Goal: Contribute content

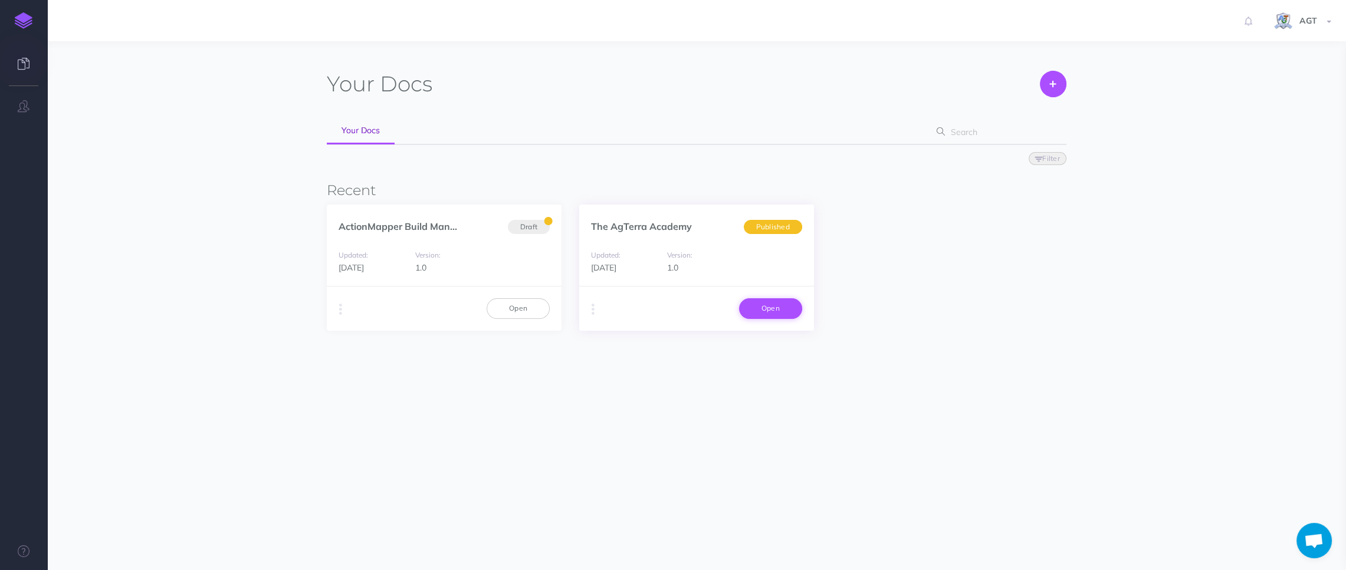
click at [769, 310] on link "Open" at bounding box center [770, 308] width 63 height 20
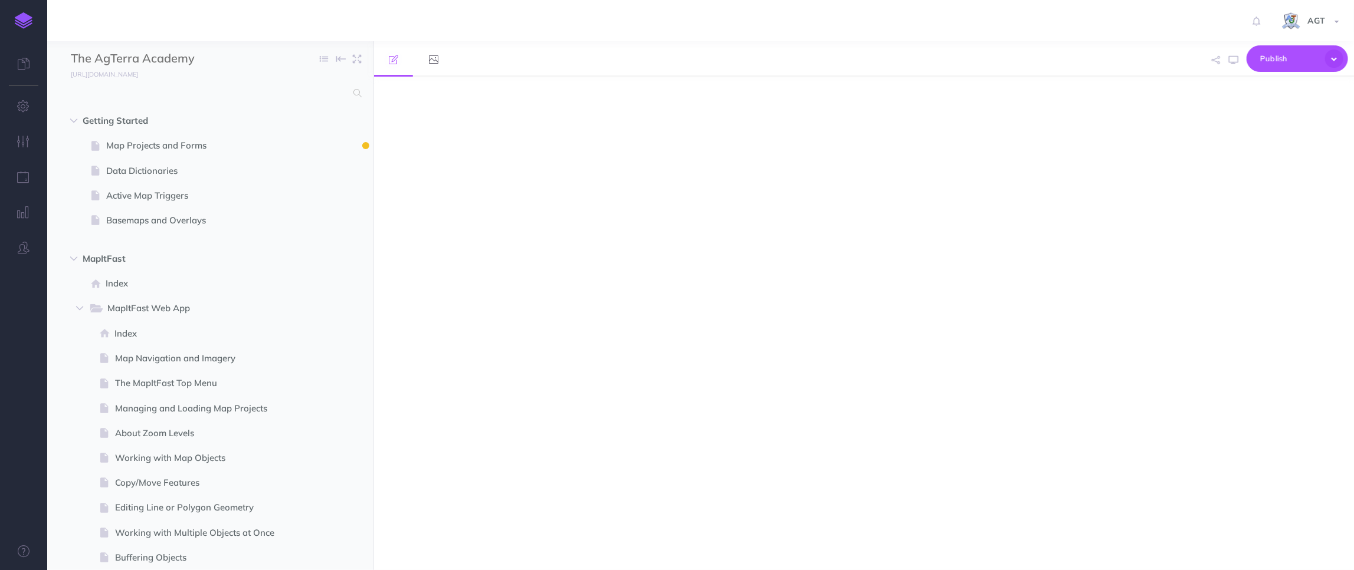
select select "null"
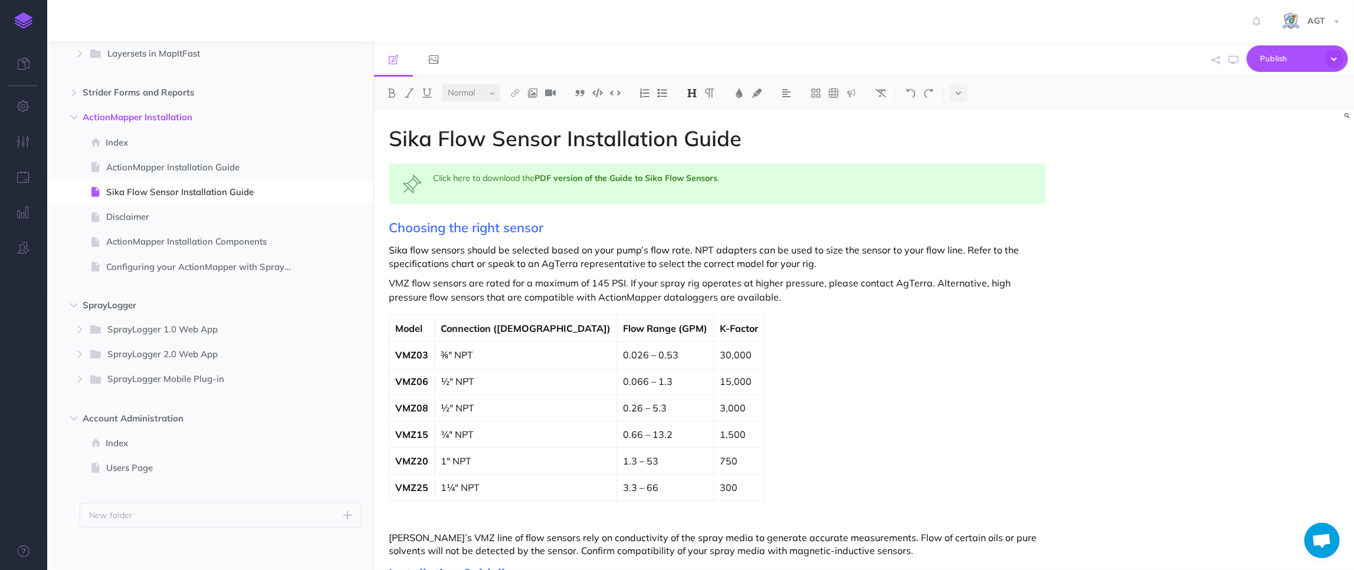
scroll to position [1205, 0]
click at [181, 354] on span "SprayLogger 2.0 Web App" at bounding box center [196, 350] width 178 height 15
select select "null"
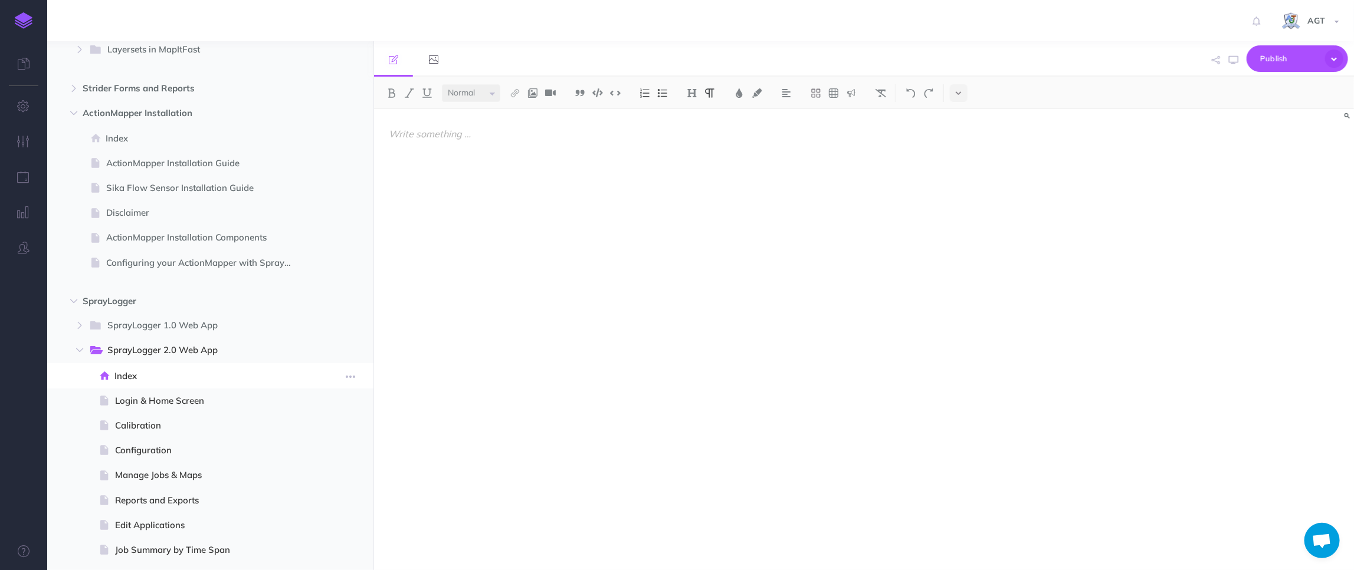
scroll to position [1527, 0]
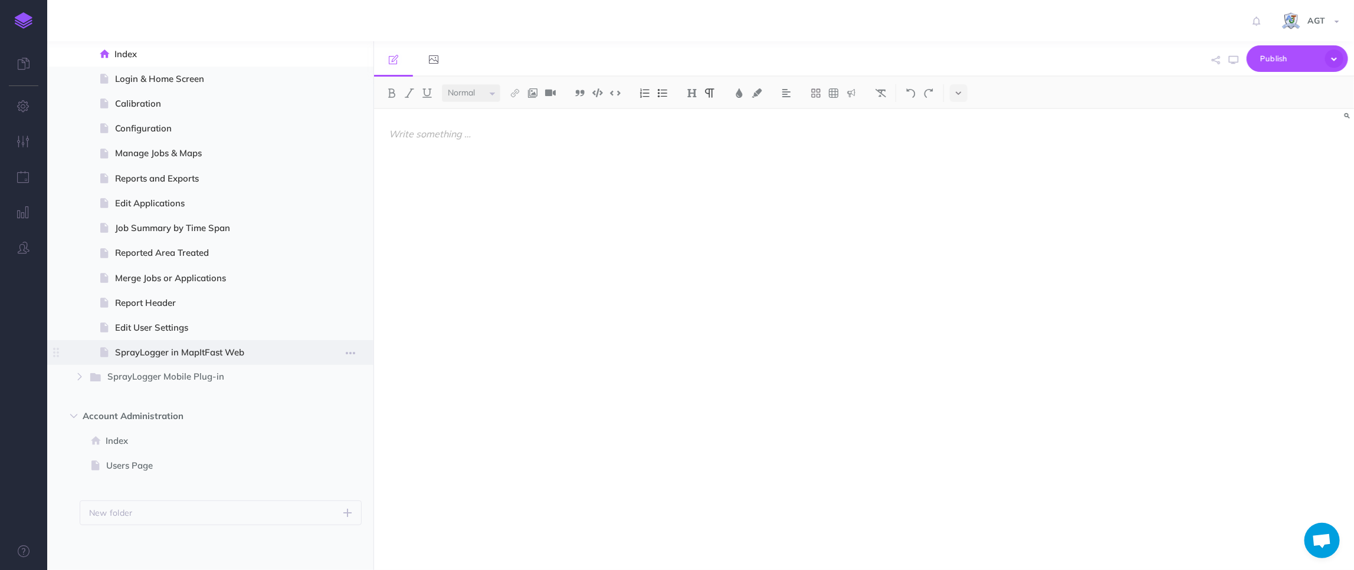
click at [208, 357] on span "SprayLogger in MapItFast Web" at bounding box center [209, 353] width 188 height 14
select select "null"
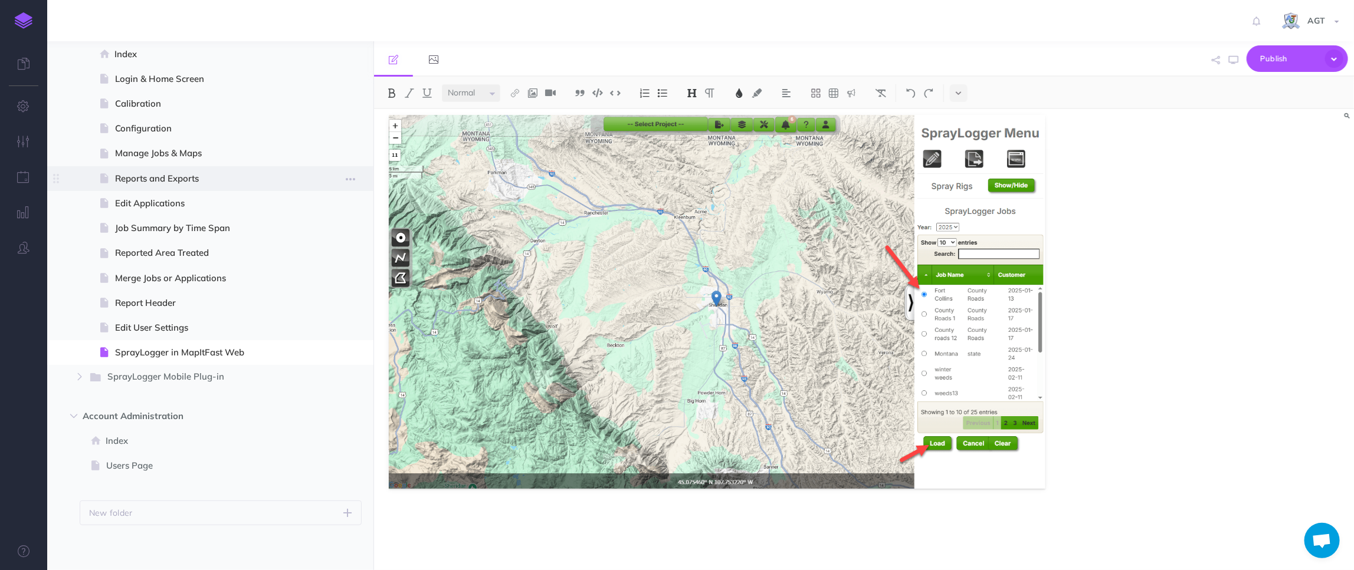
scroll to position [1366, 0]
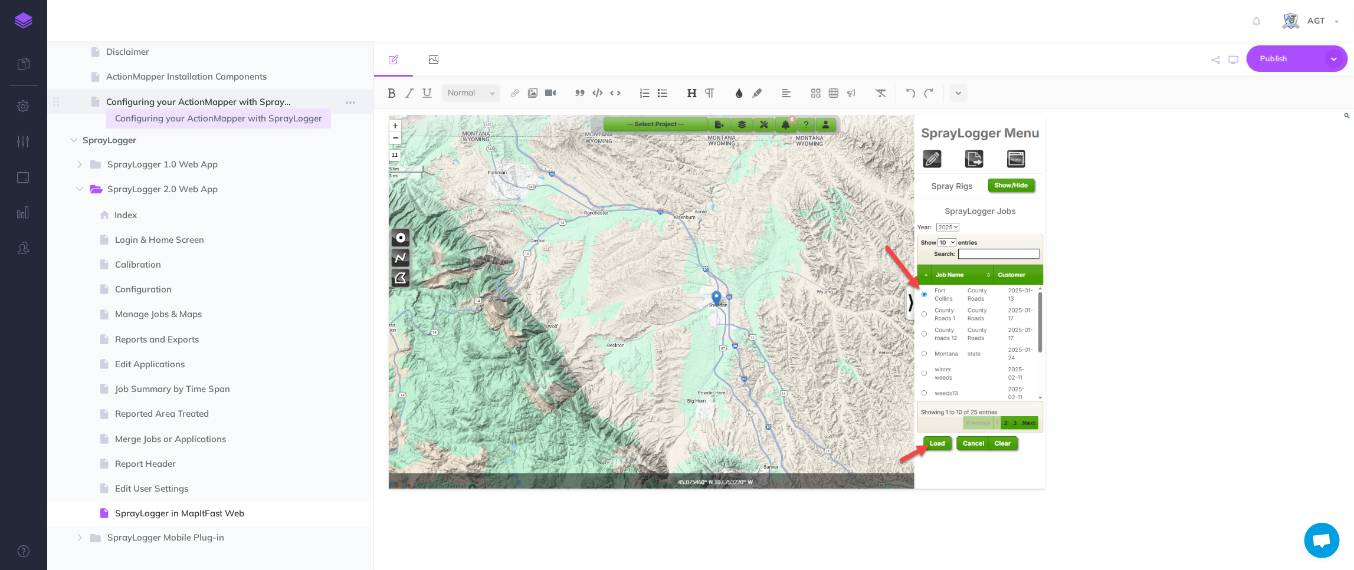
click at [165, 106] on span "Configuring your ActionMapper with SprayLogger" at bounding box center [204, 102] width 196 height 14
select select "null"
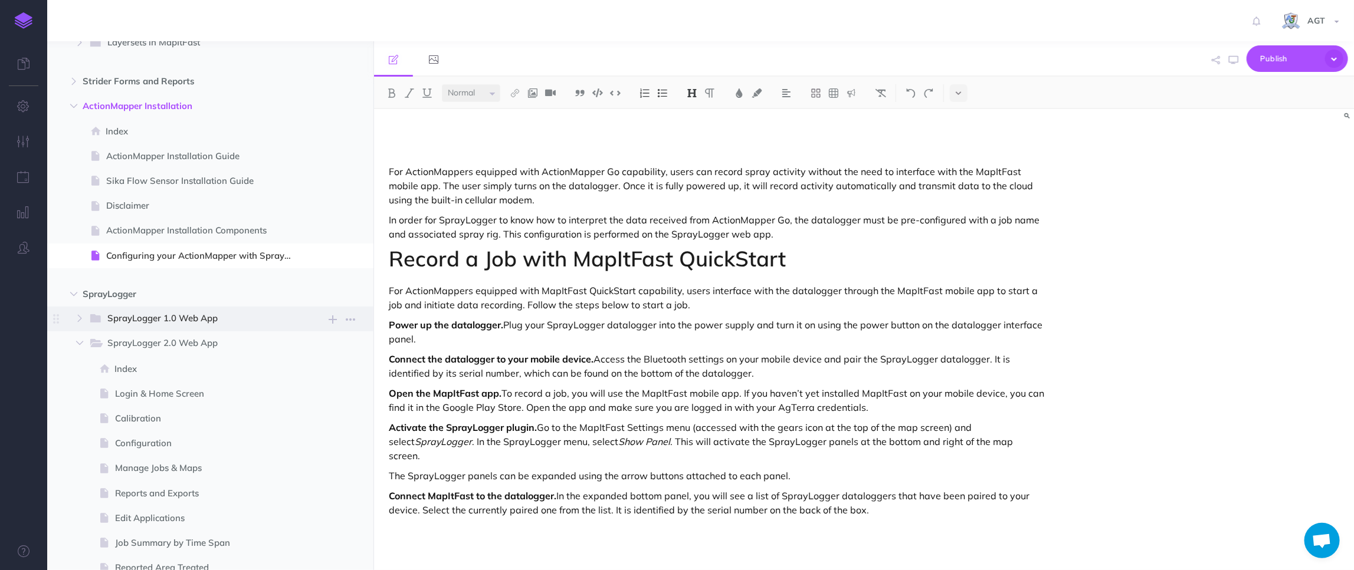
scroll to position [1205, 0]
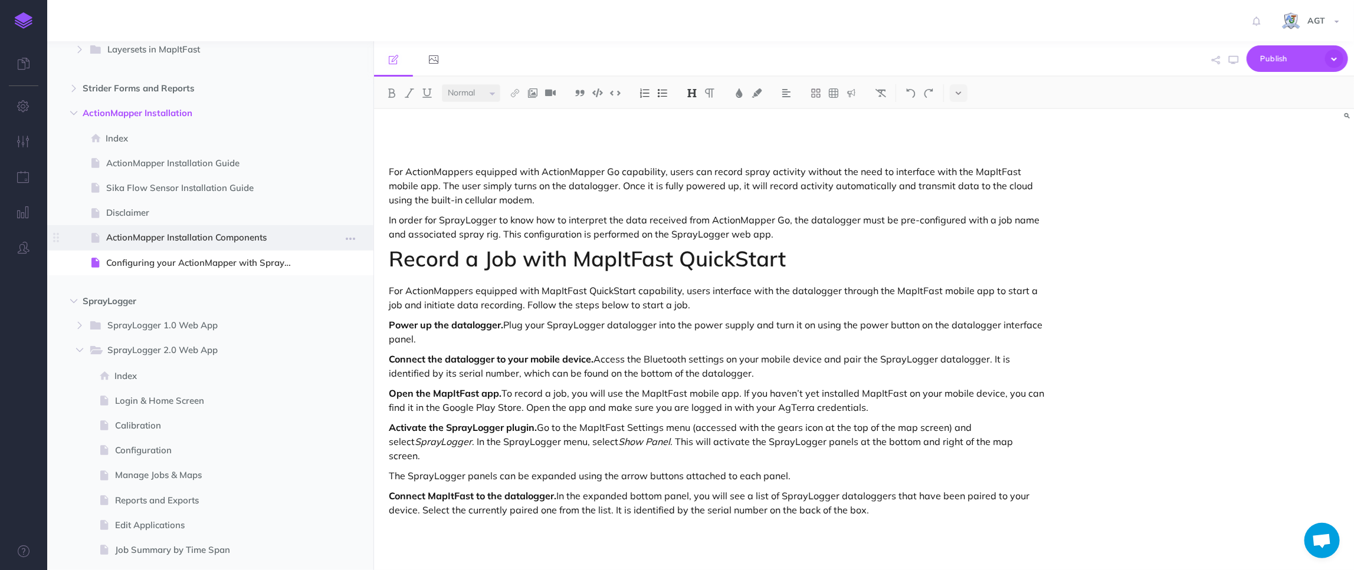
click at [210, 240] on span "ActionMapper Installation Components" at bounding box center [204, 238] width 196 height 14
select select "null"
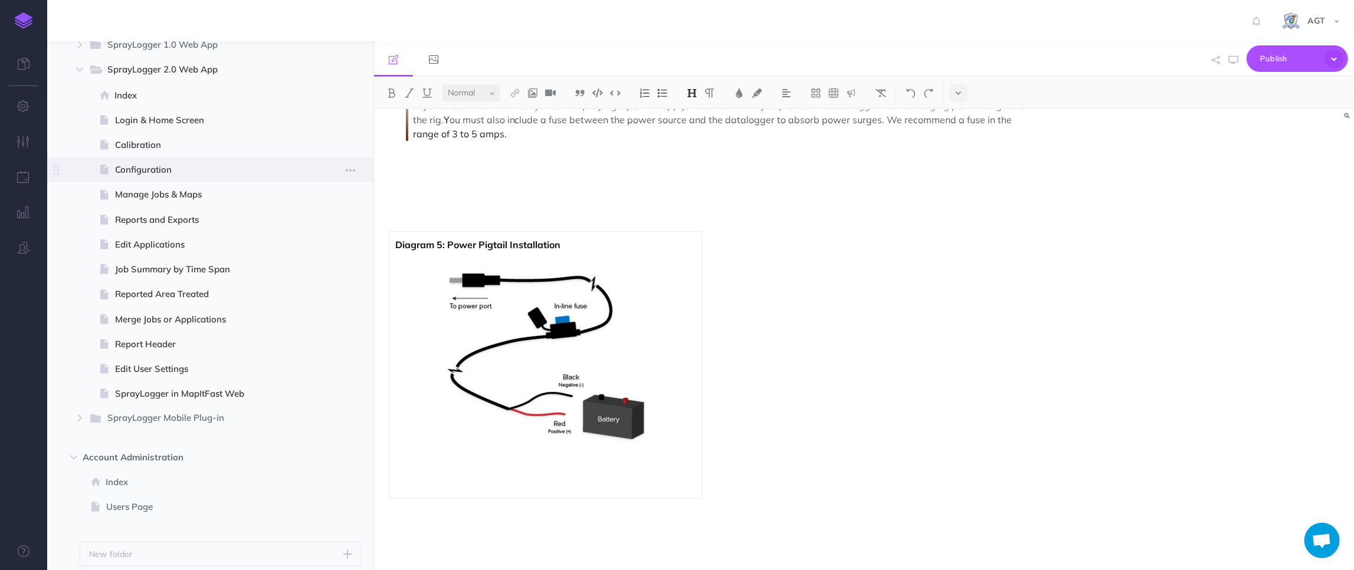
scroll to position [1527, 0]
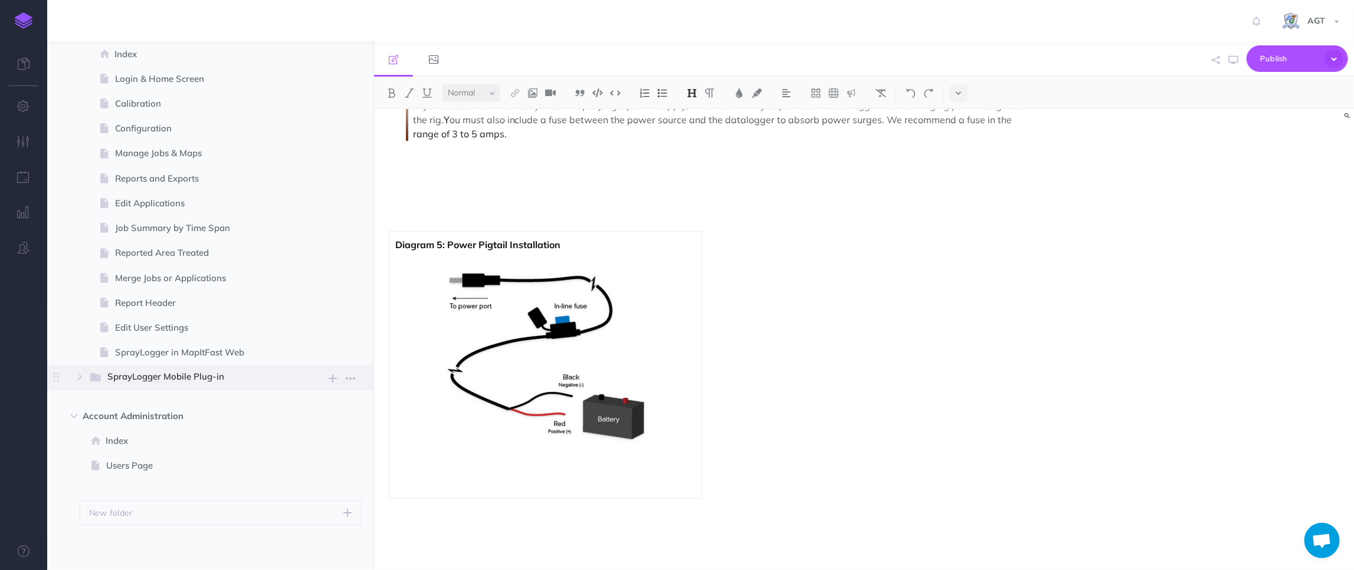
click at [156, 370] on span "SprayLogger Mobile Plug-in" at bounding box center [196, 377] width 178 height 15
select select "null"
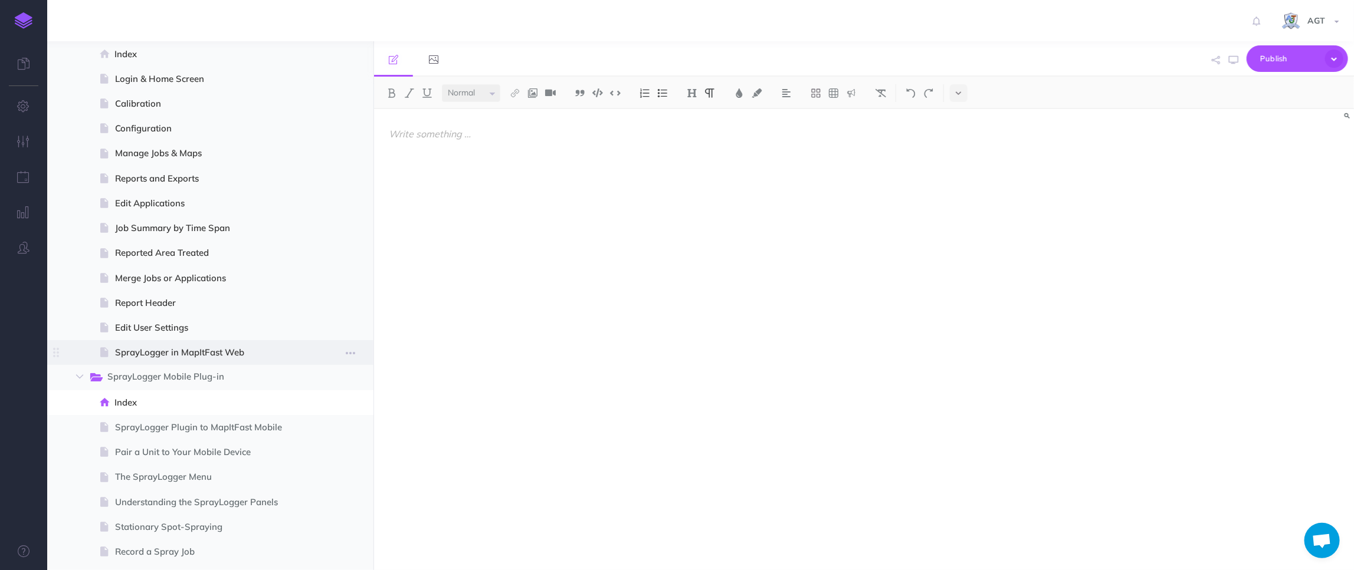
click at [195, 349] on span "SprayLogger in MapItFast Web" at bounding box center [209, 353] width 188 height 14
select select "null"
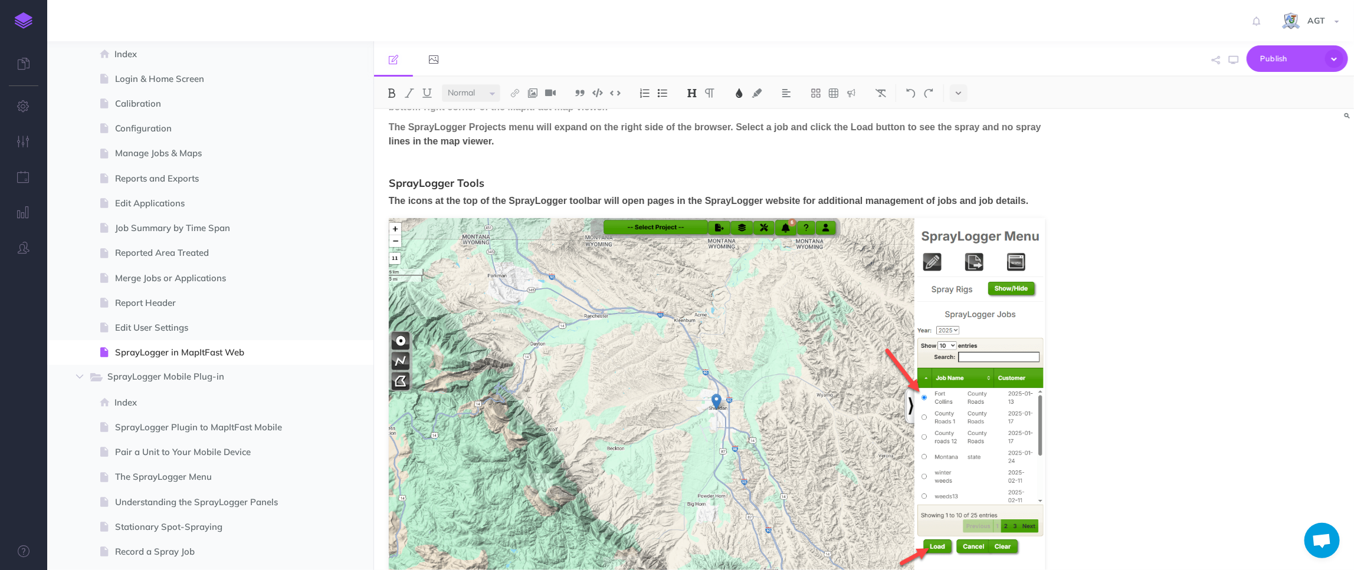
scroll to position [530, 0]
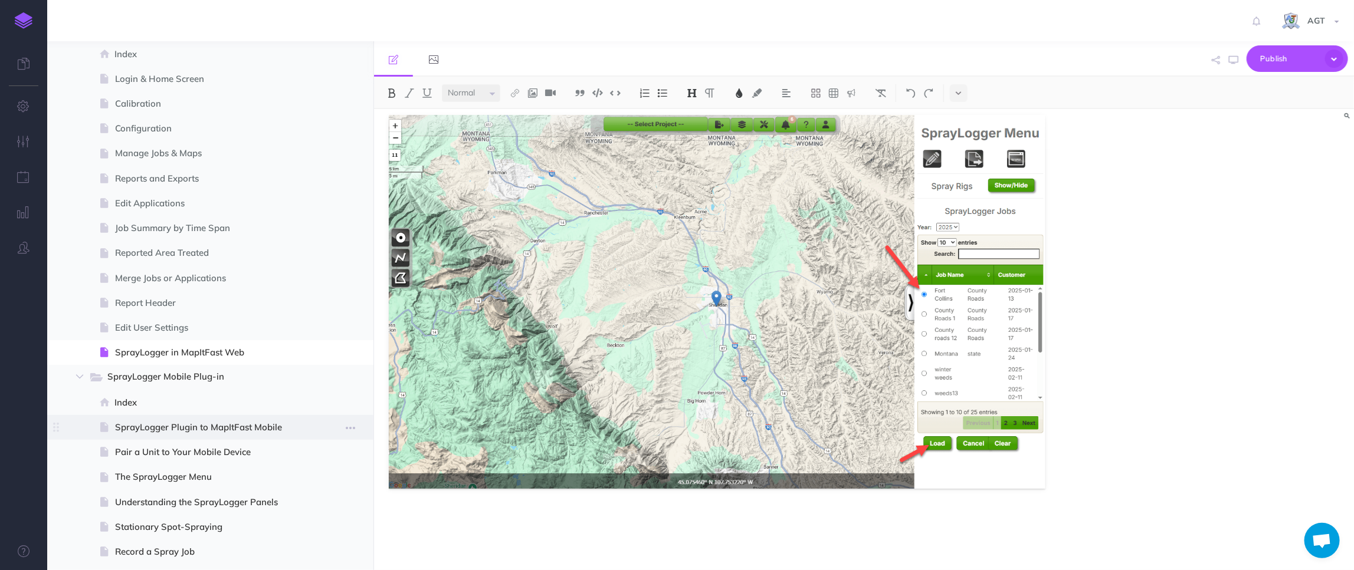
click at [198, 424] on span "SprayLogger Plugin to MapItFast Mobile" at bounding box center [209, 428] width 188 height 14
select select "null"
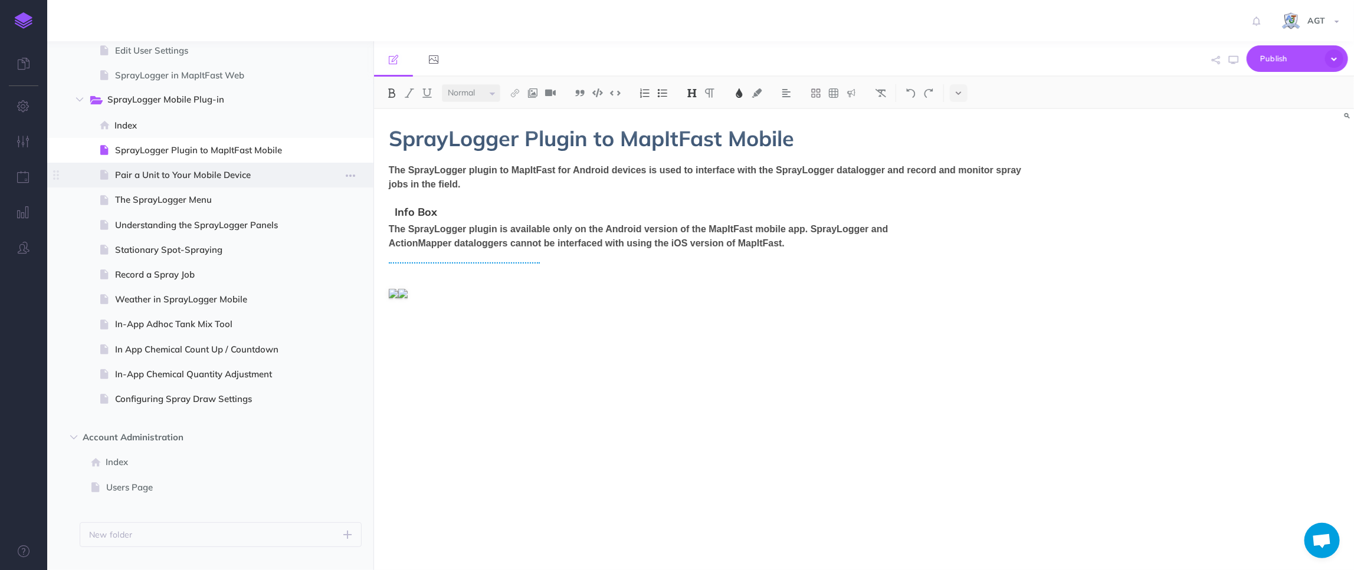
scroll to position [1828, 0]
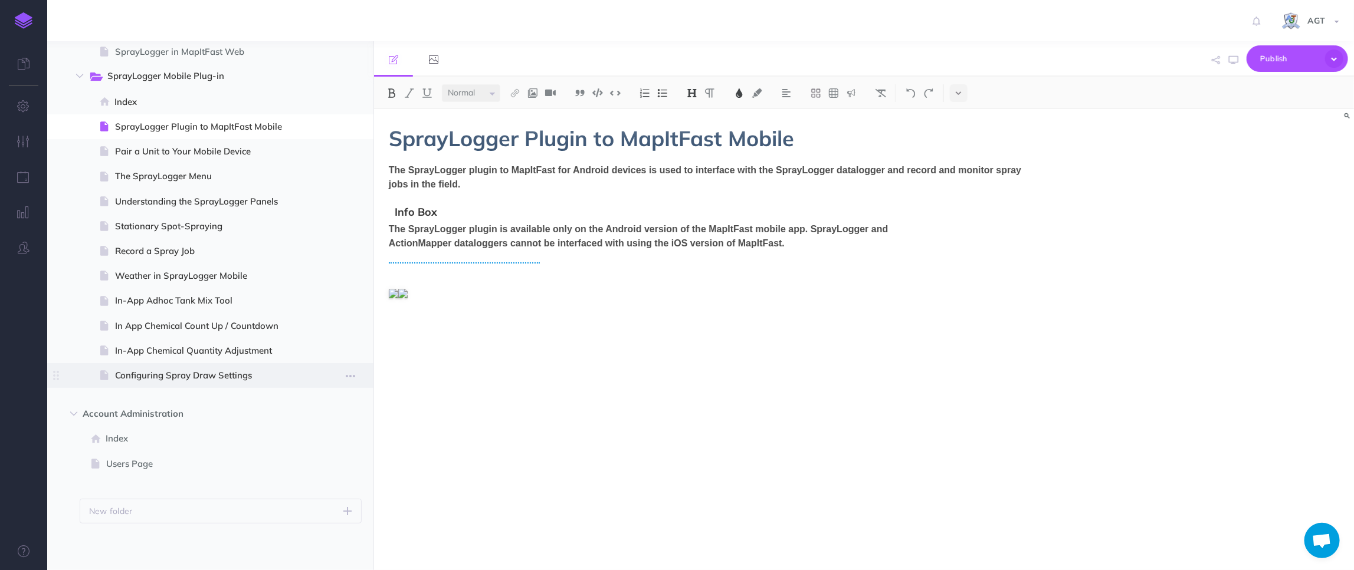
click at [179, 376] on span "Configuring Spray Draw Settings" at bounding box center [209, 376] width 188 height 14
select select "null"
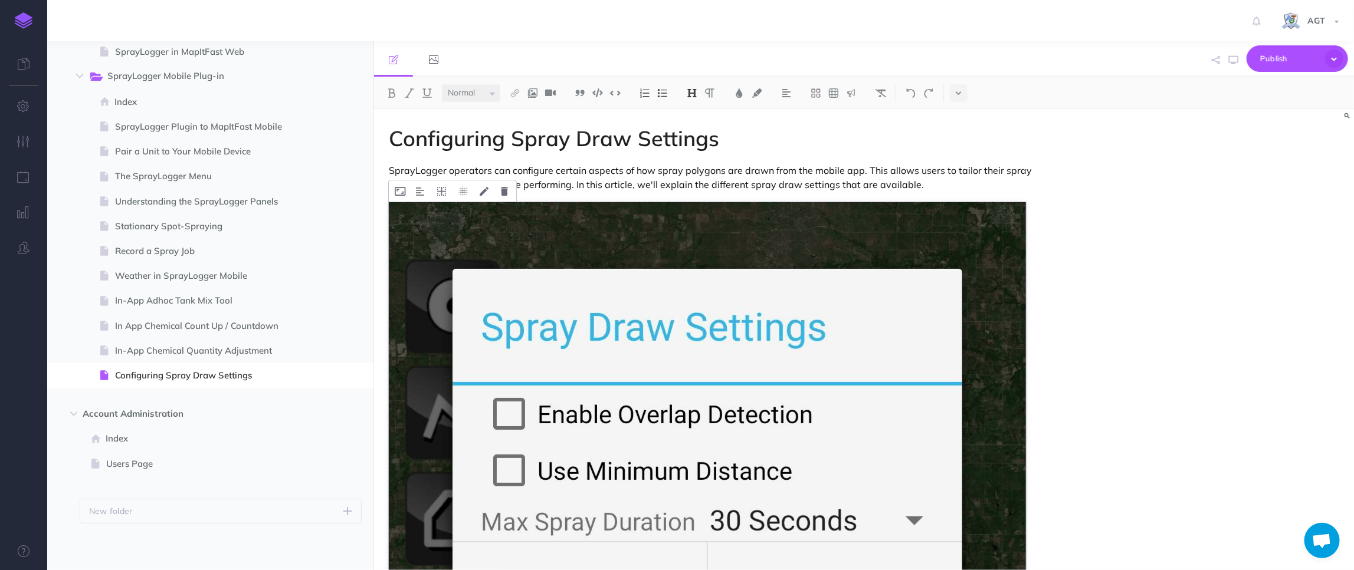
scroll to position [842, 0]
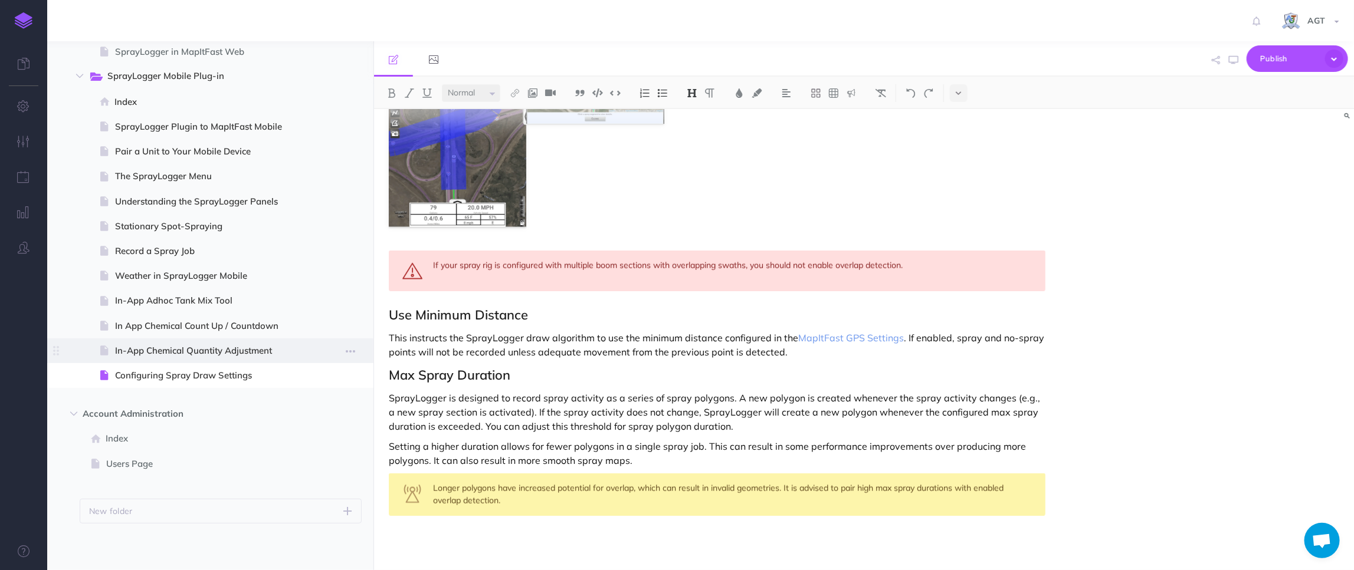
click at [176, 346] on span "In-App Chemical Quantity Adjustment" at bounding box center [209, 351] width 188 height 14
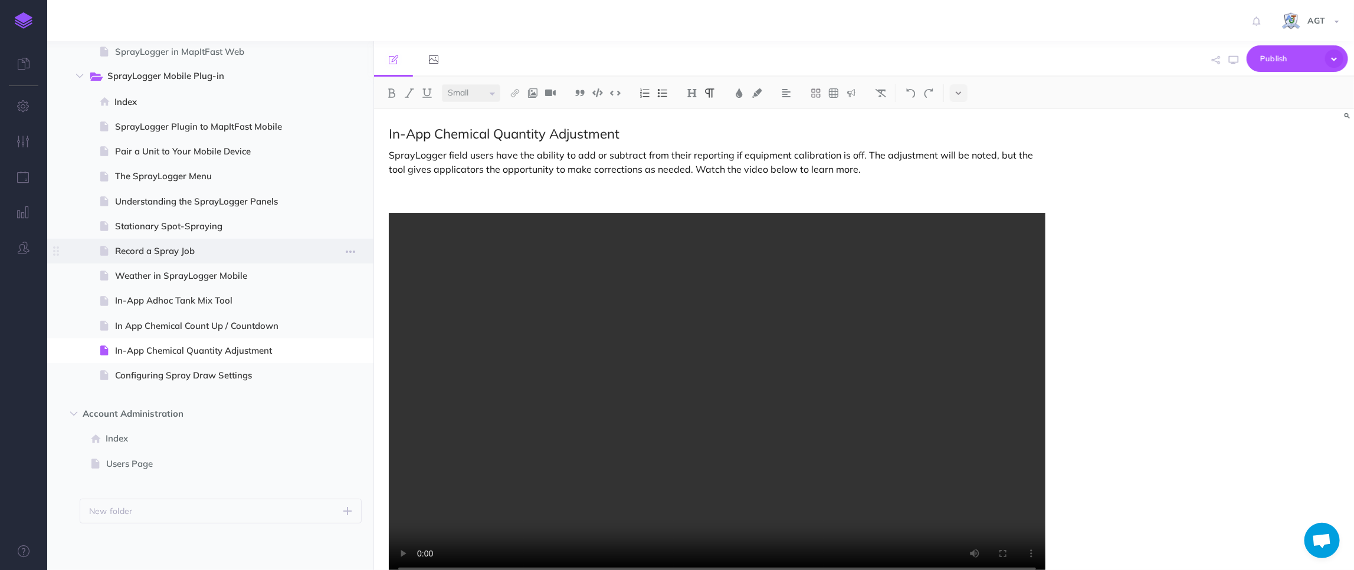
click at [165, 258] on span "Record a Spray Job" at bounding box center [209, 251] width 188 height 14
select select "null"
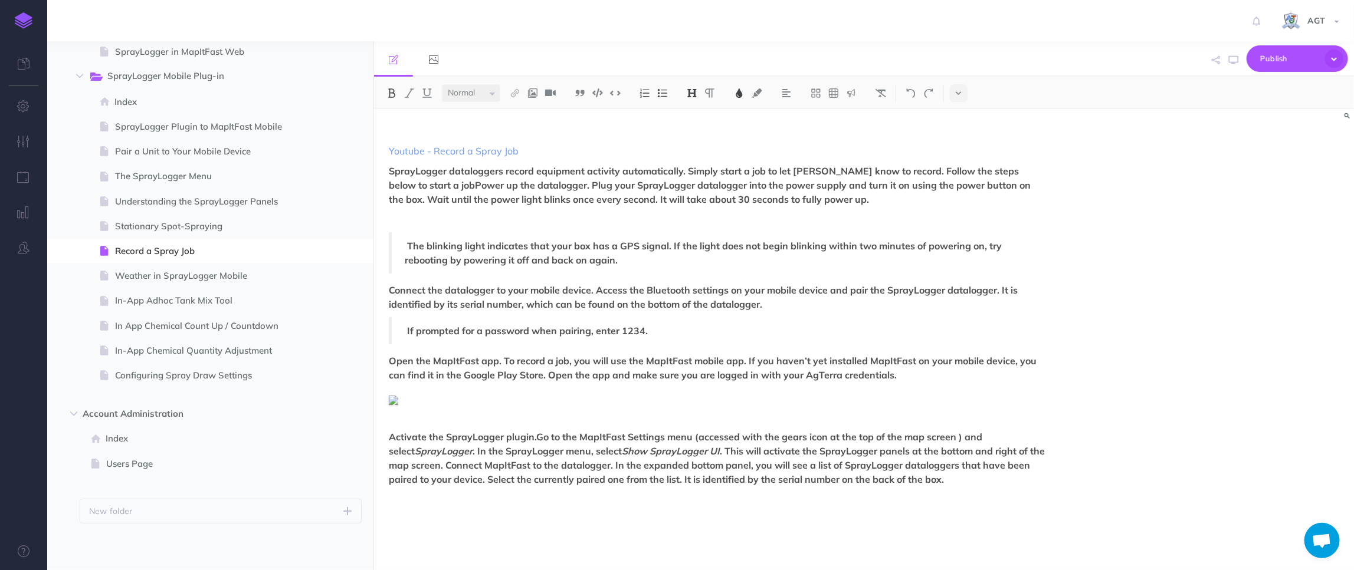
scroll to position [286, 0]
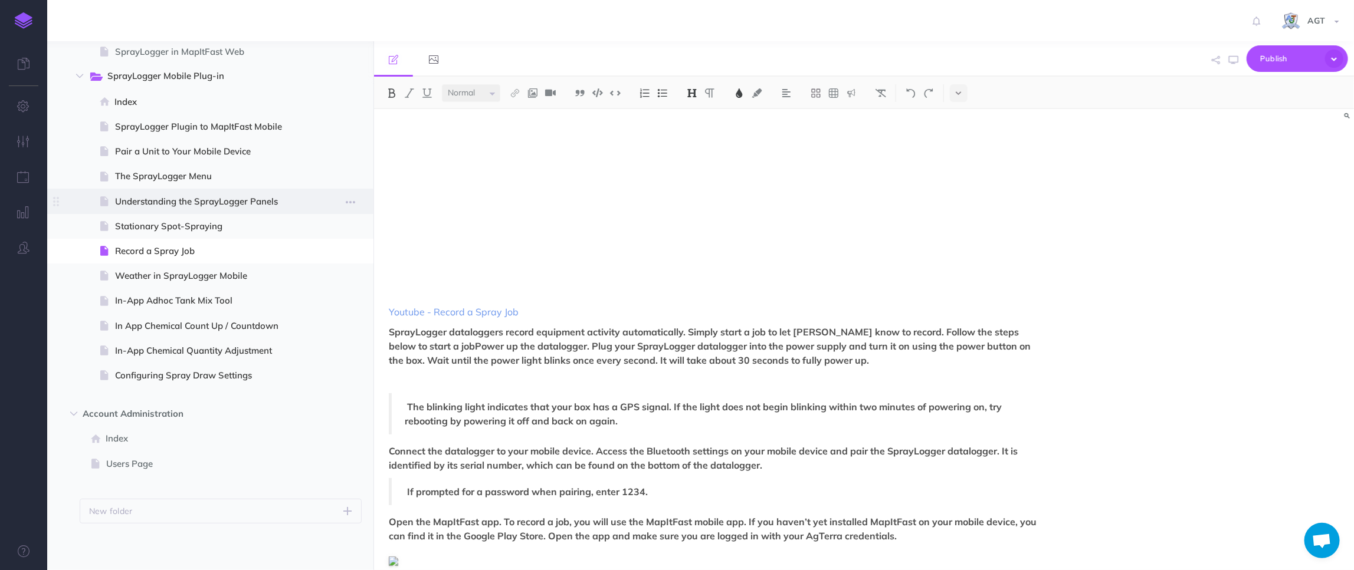
click at [170, 204] on span "Understanding the SprayLogger Panels" at bounding box center [209, 202] width 188 height 14
select select "null"
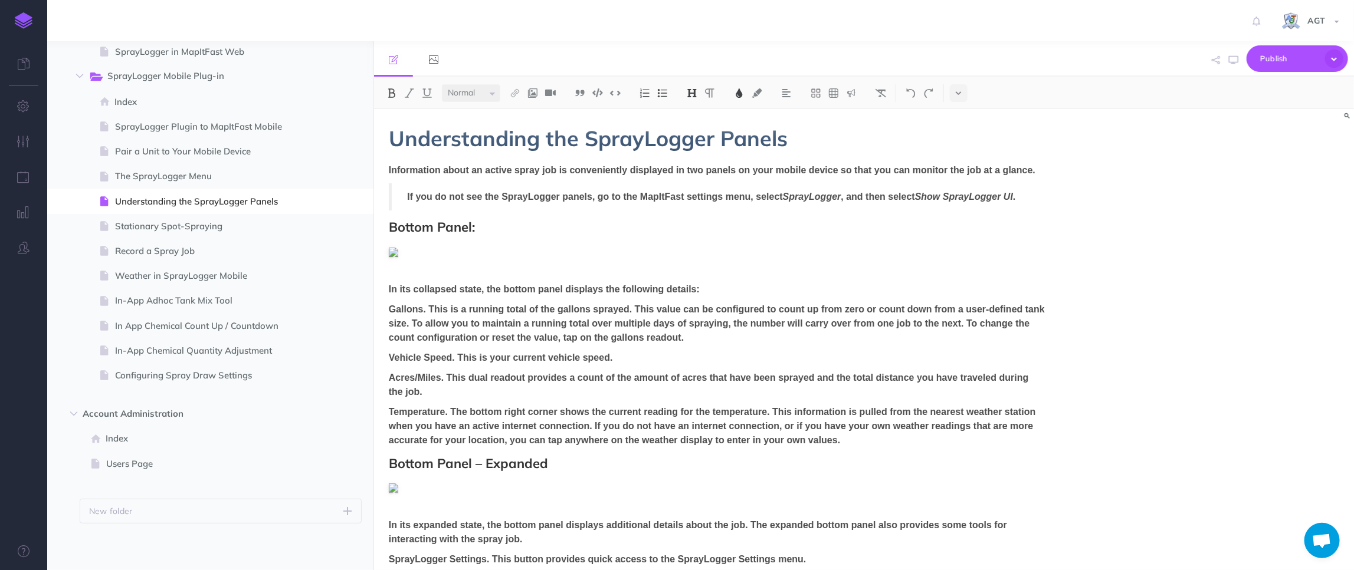
scroll to position [464, 0]
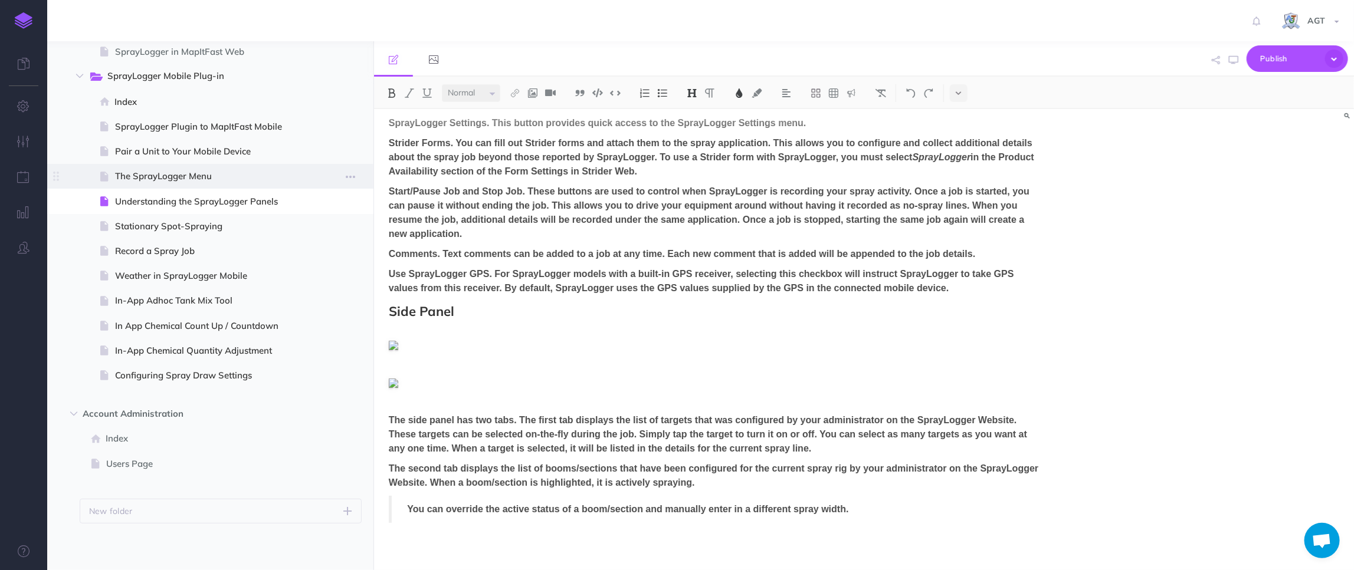
click at [182, 177] on span "The SprayLogger Menu" at bounding box center [209, 176] width 188 height 14
select select "null"
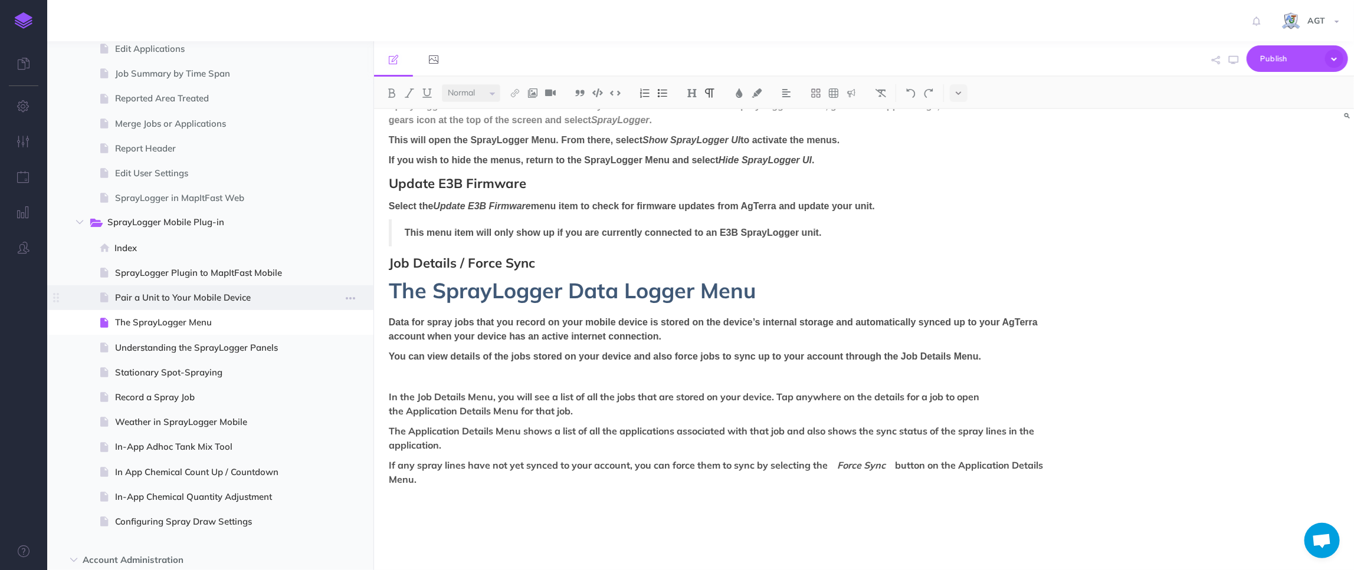
scroll to position [1667, 0]
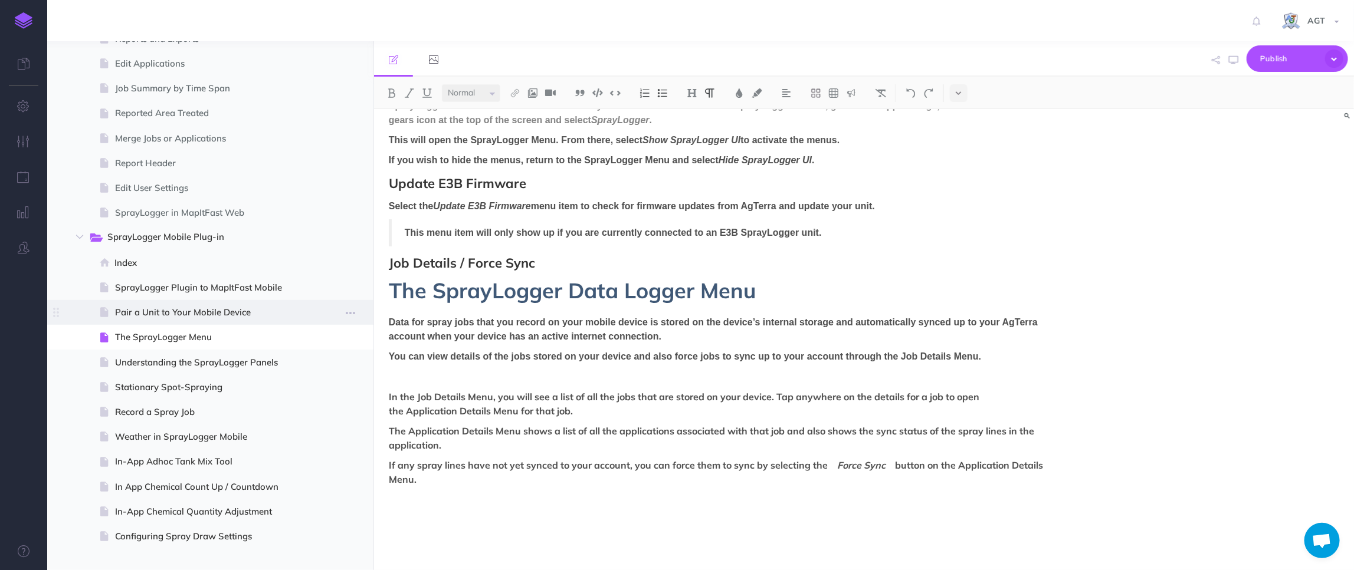
click at [204, 323] on span at bounding box center [210, 312] width 326 height 25
select select "null"
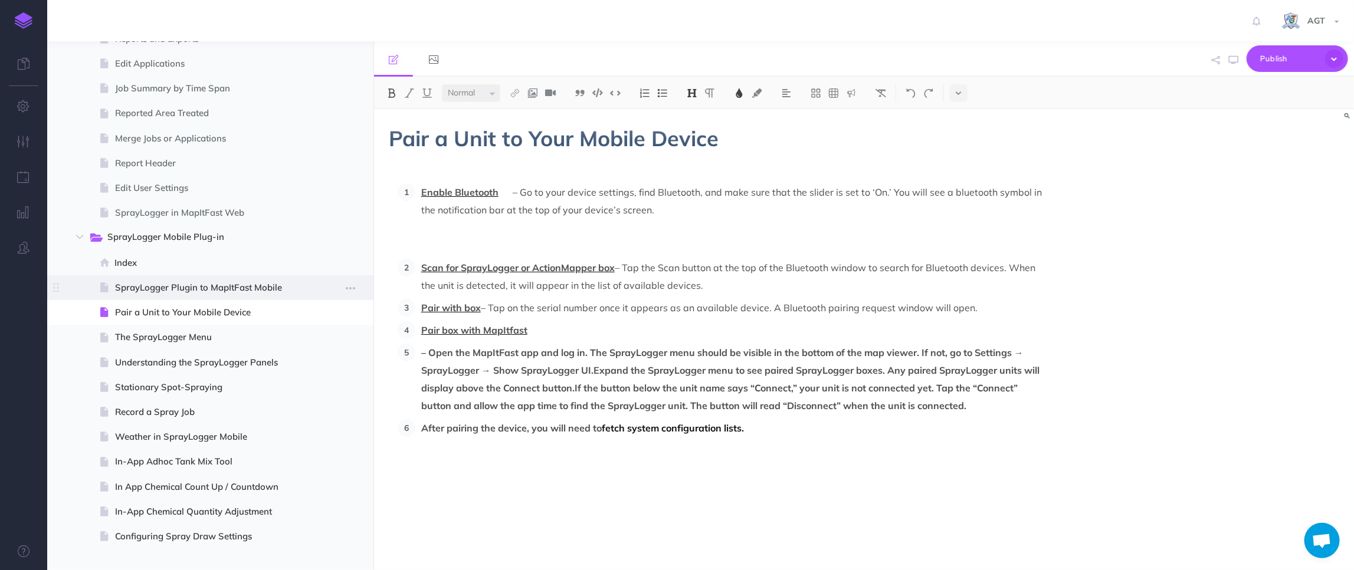
click at [159, 294] on span "SprayLogger Plugin to MapItFast Mobile" at bounding box center [209, 288] width 188 height 14
select select "null"
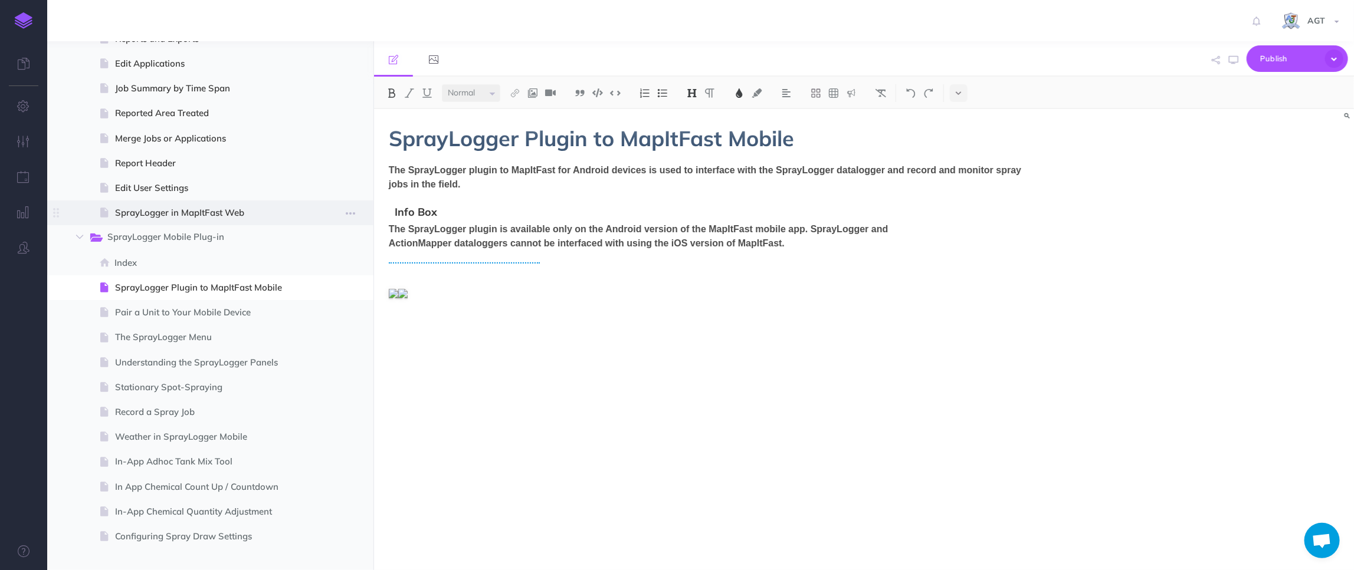
scroll to position [1345, 0]
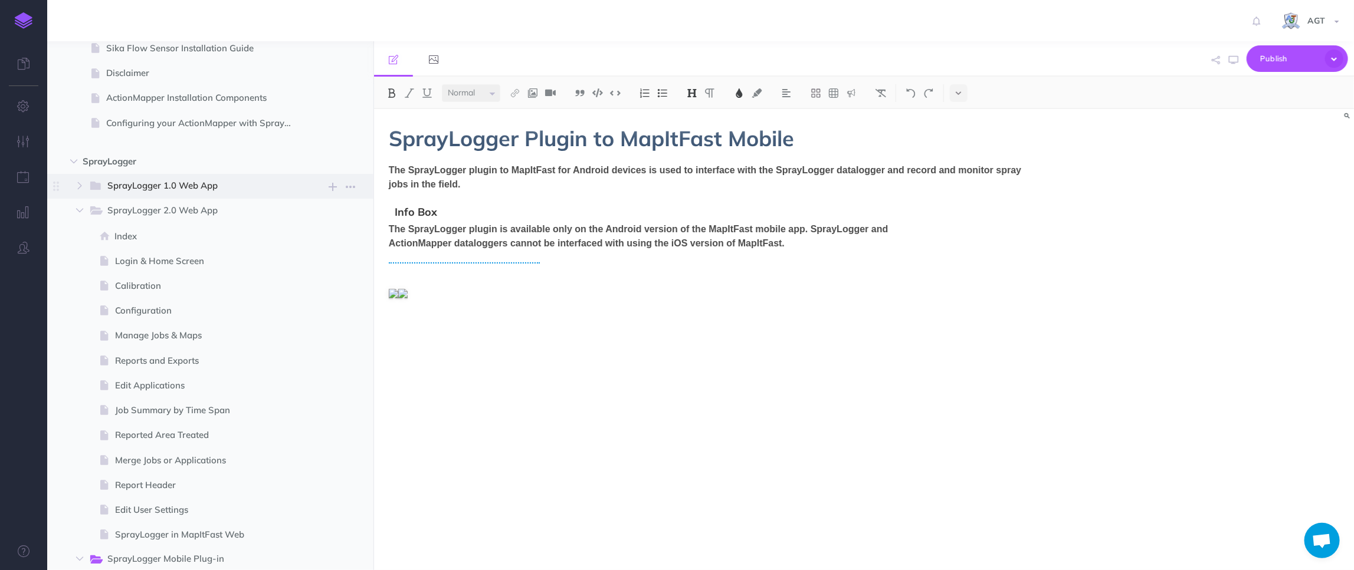
click at [198, 186] on span "SprayLogger 1.0 Web App" at bounding box center [196, 186] width 178 height 15
select select "null"
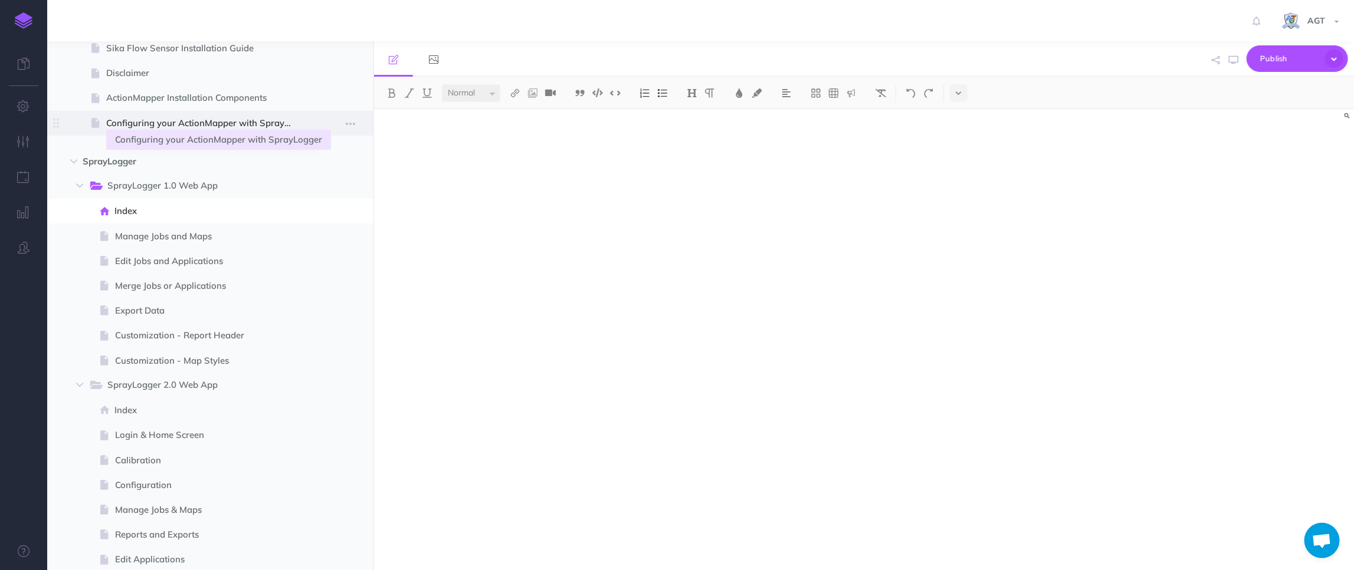
click at [129, 126] on span "Configuring your ActionMapper with SprayLogger" at bounding box center [204, 123] width 196 height 14
select select "null"
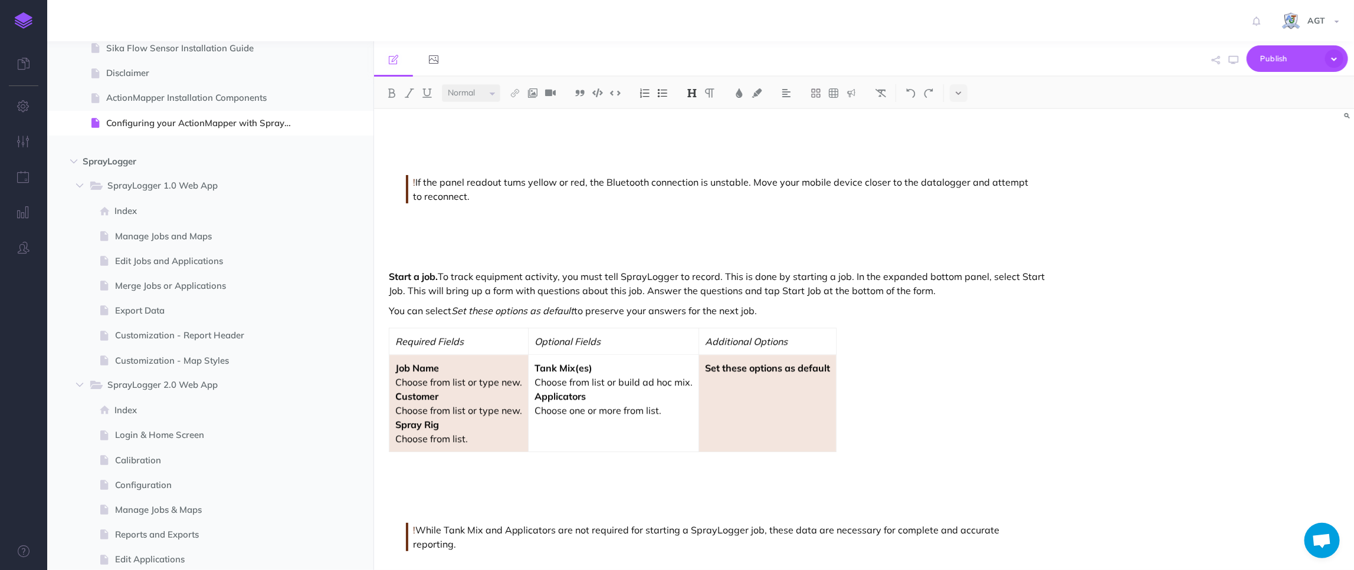
scroll to position [5148, 0]
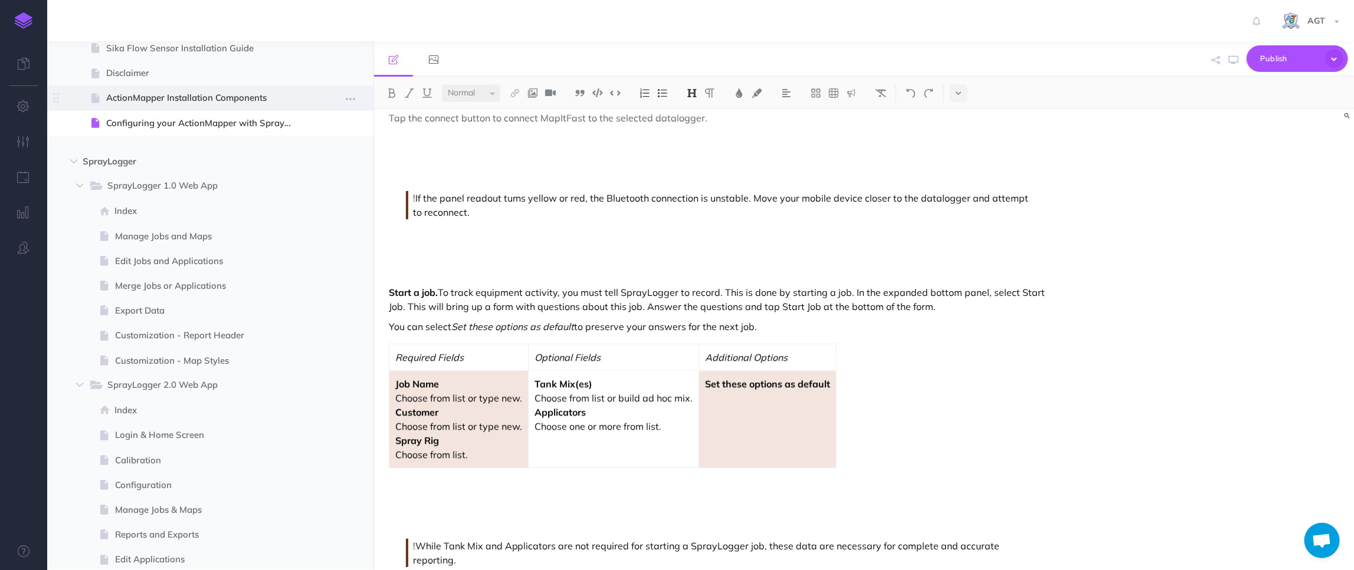
click at [203, 91] on span "ActionMapper Installation Components" at bounding box center [204, 98] width 196 height 14
select select "null"
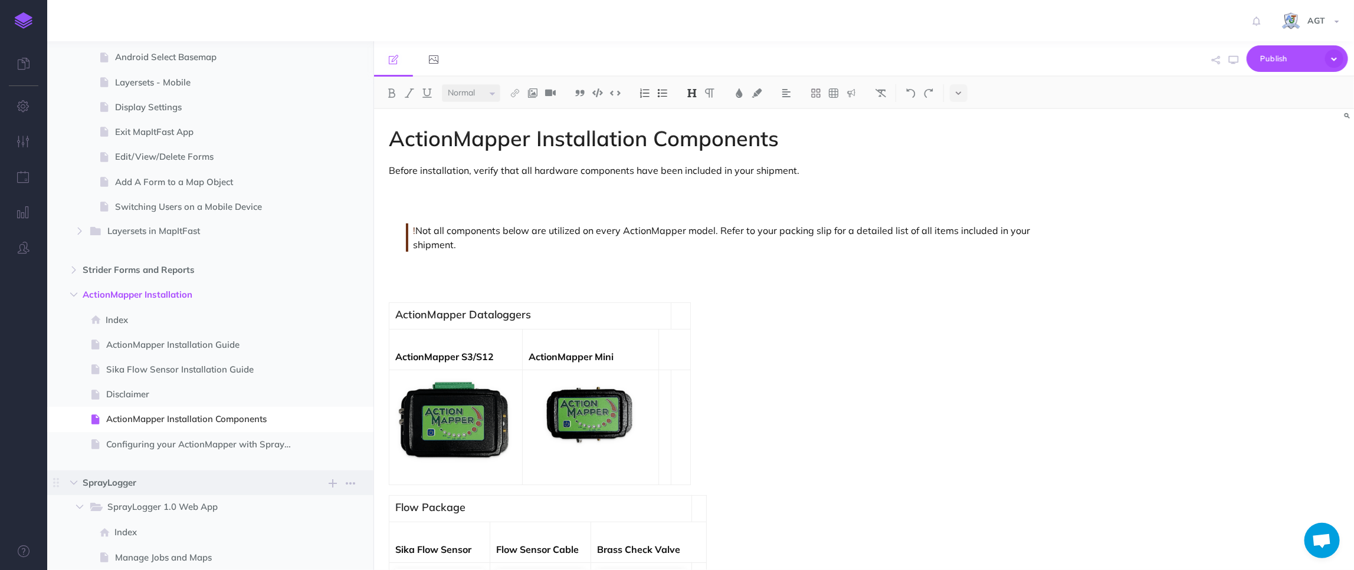
scroll to position [862, 0]
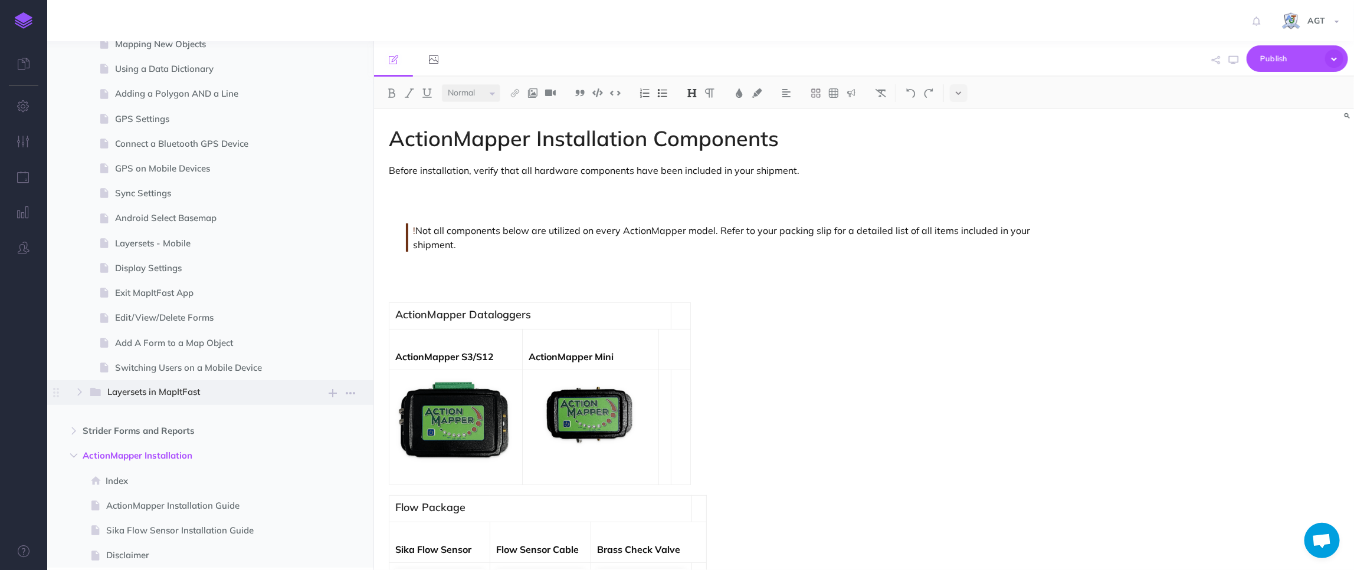
click at [183, 388] on span "Layersets in MapItFast" at bounding box center [196, 392] width 178 height 15
select select "null"
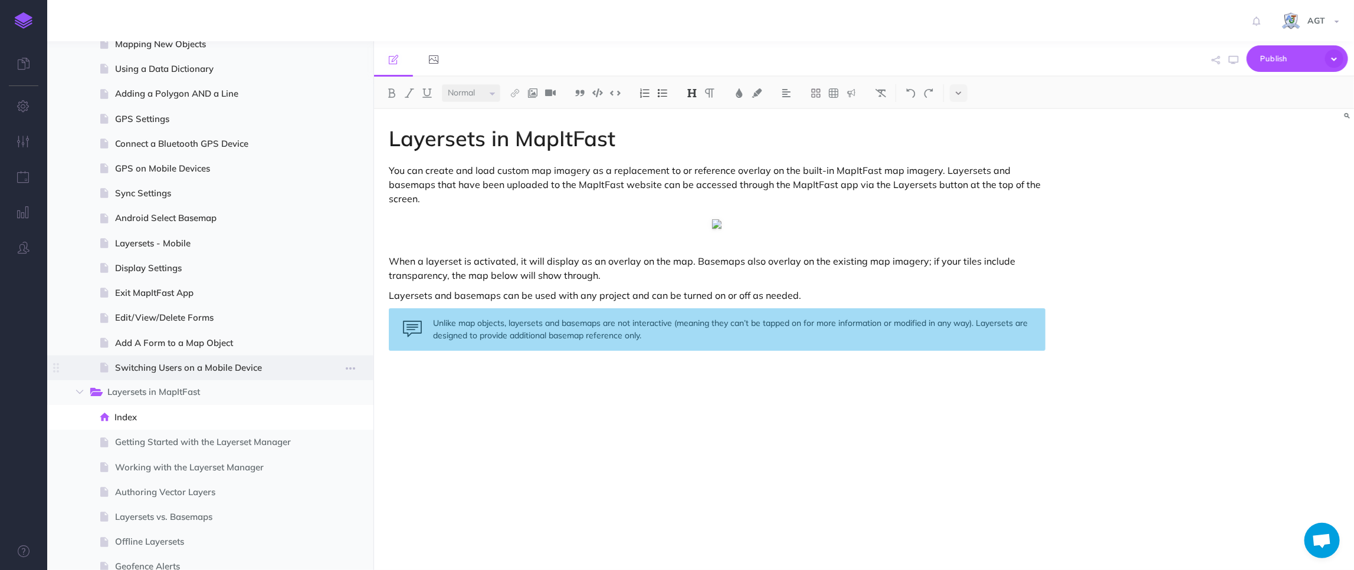
click at [214, 369] on span "Switching Users on a Mobile Device" at bounding box center [209, 368] width 188 height 14
select select "null"
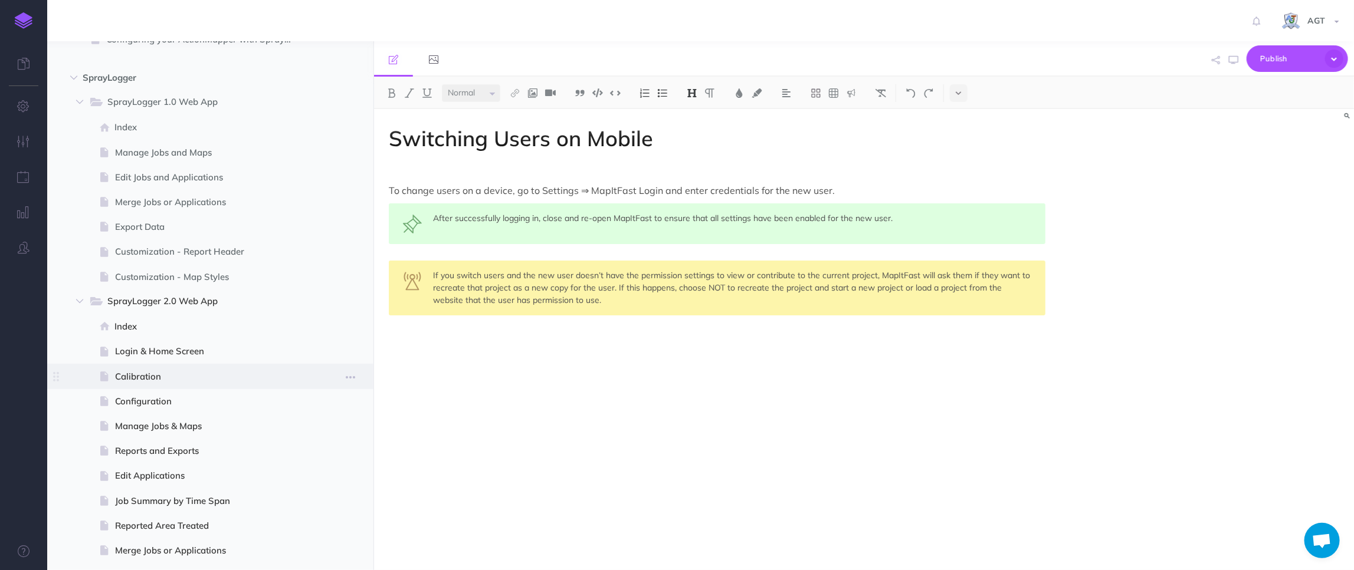
scroll to position [1667, 0]
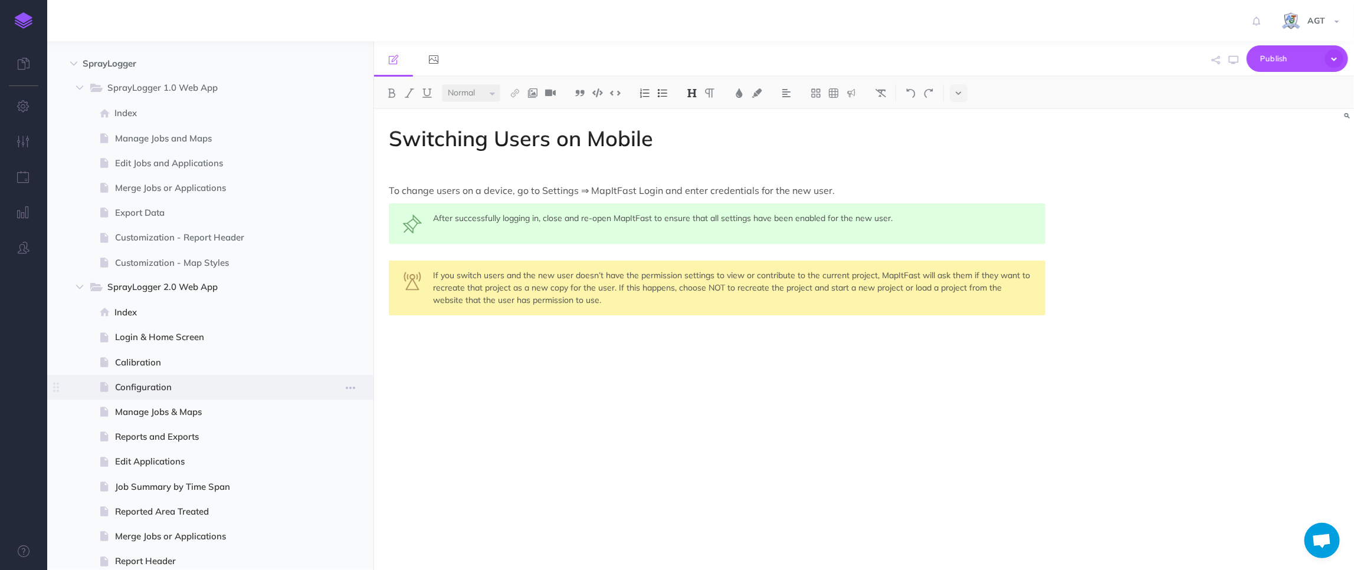
click at [179, 386] on span "Configuration" at bounding box center [209, 387] width 188 height 14
select select "null"
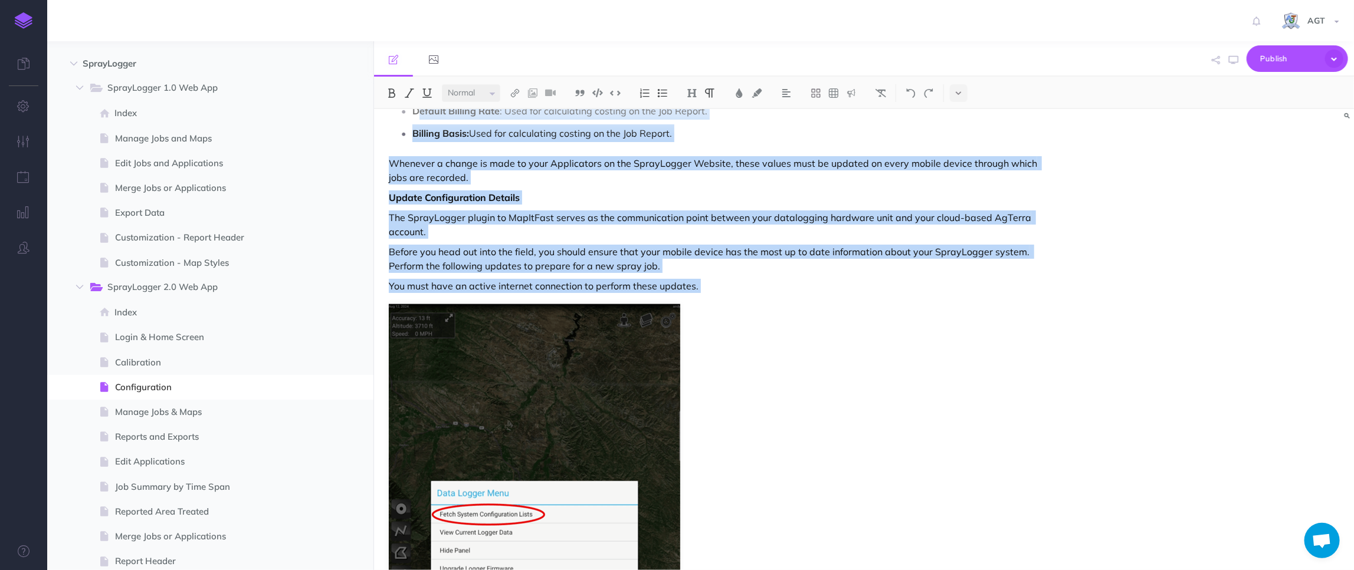
scroll to position [6270, 0]
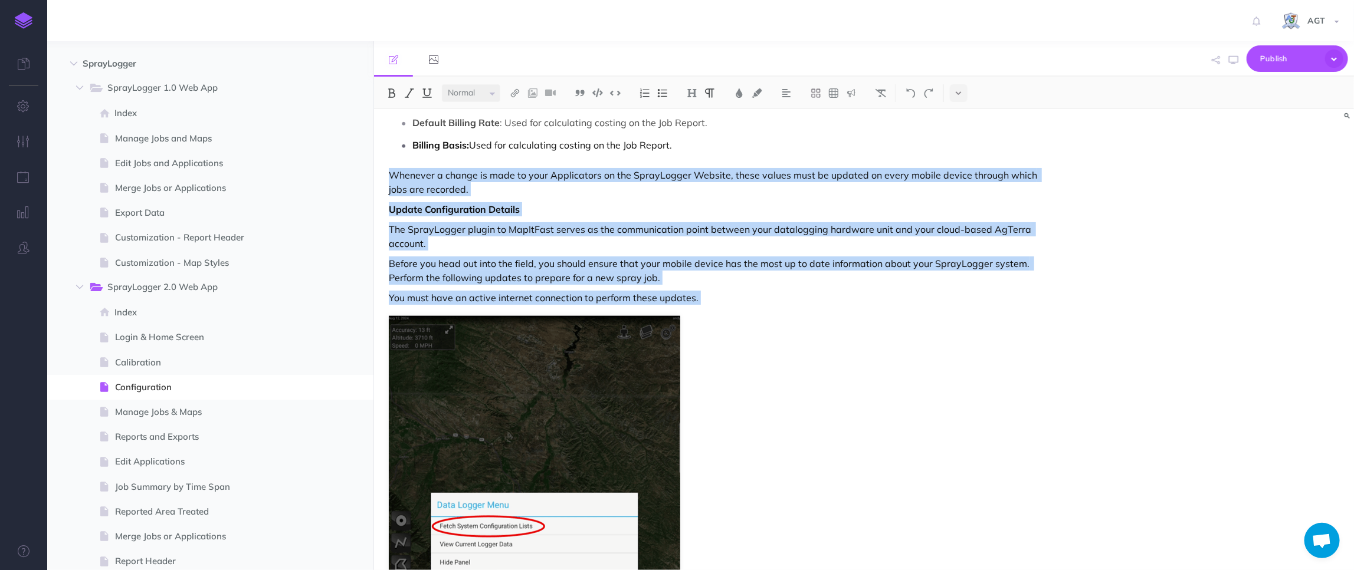
drag, startPoint x: 691, startPoint y: 480, endPoint x: 384, endPoint y: 177, distance: 430.9
copy div "Whenever a change is made to your Applicators on the SprayLogger Website, these…"
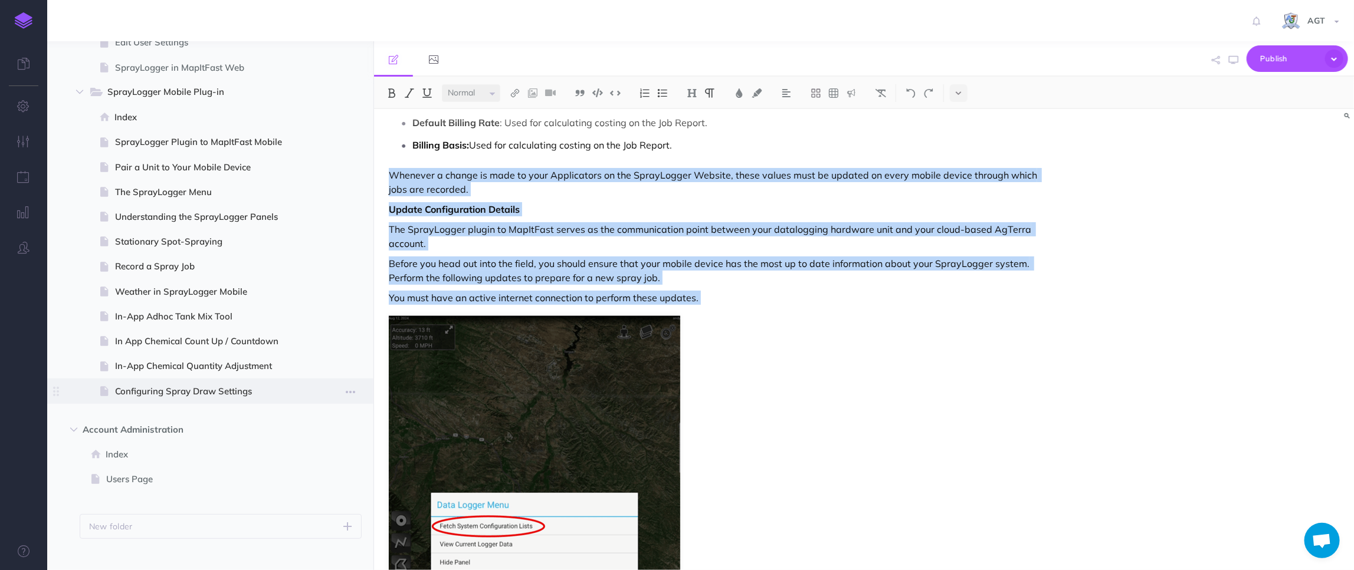
scroll to position [2226, 0]
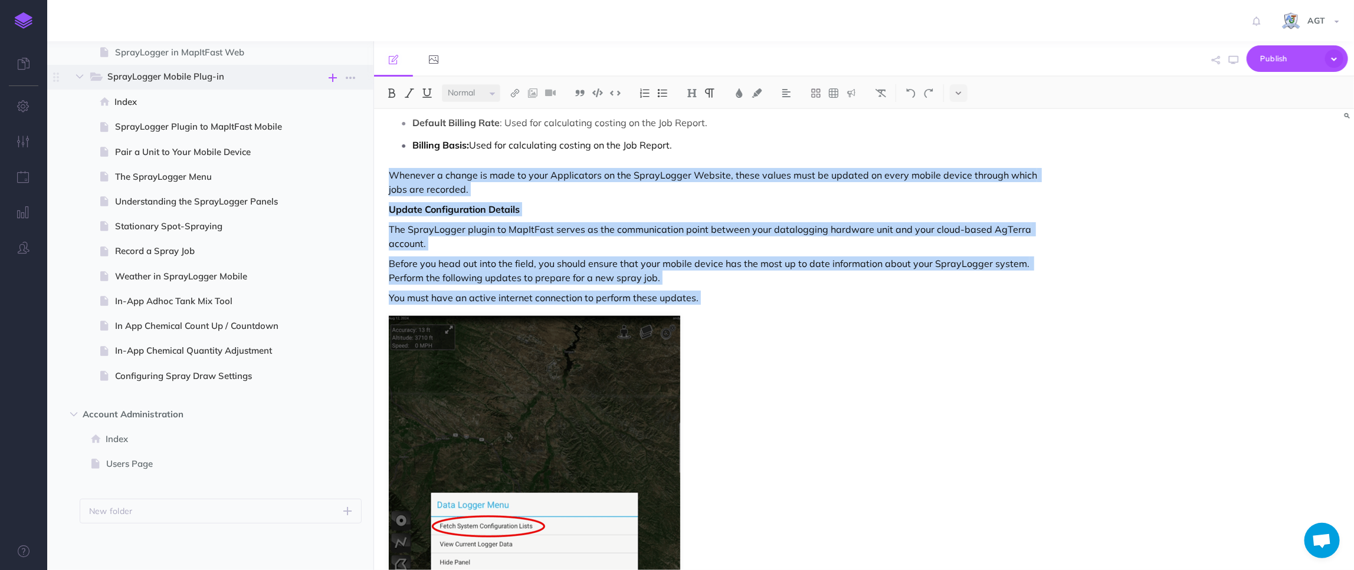
click at [332, 76] on icon "button" at bounding box center [333, 78] width 8 height 14
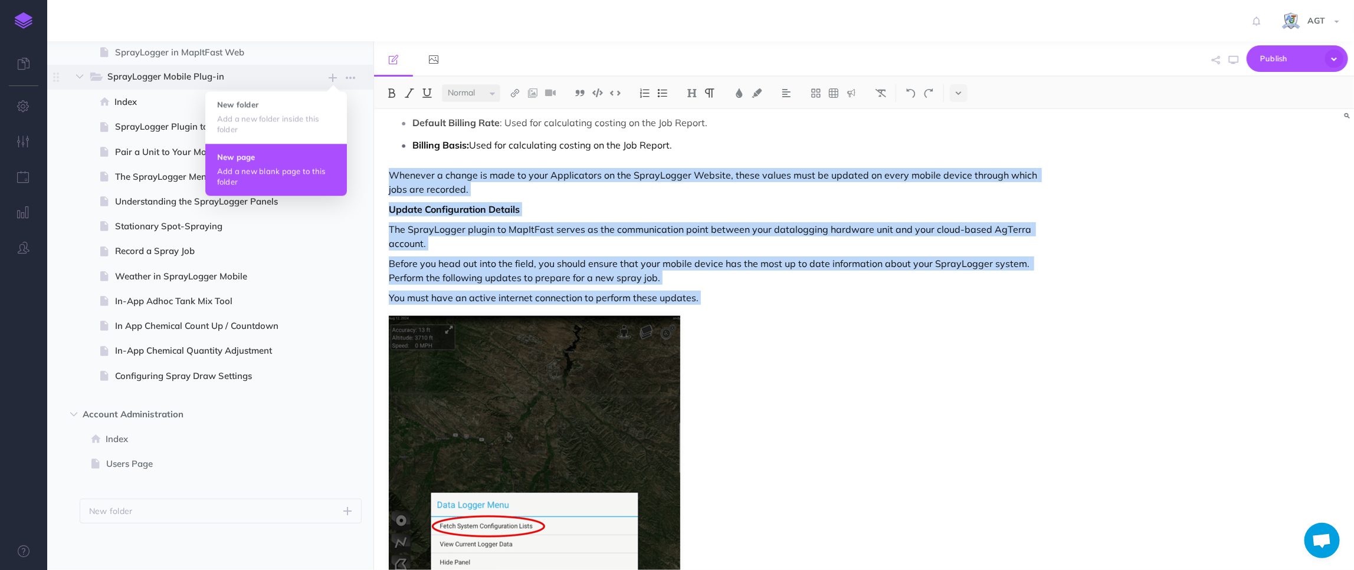
click at [255, 169] on p "Add a new blank page to this folder" at bounding box center [276, 176] width 118 height 21
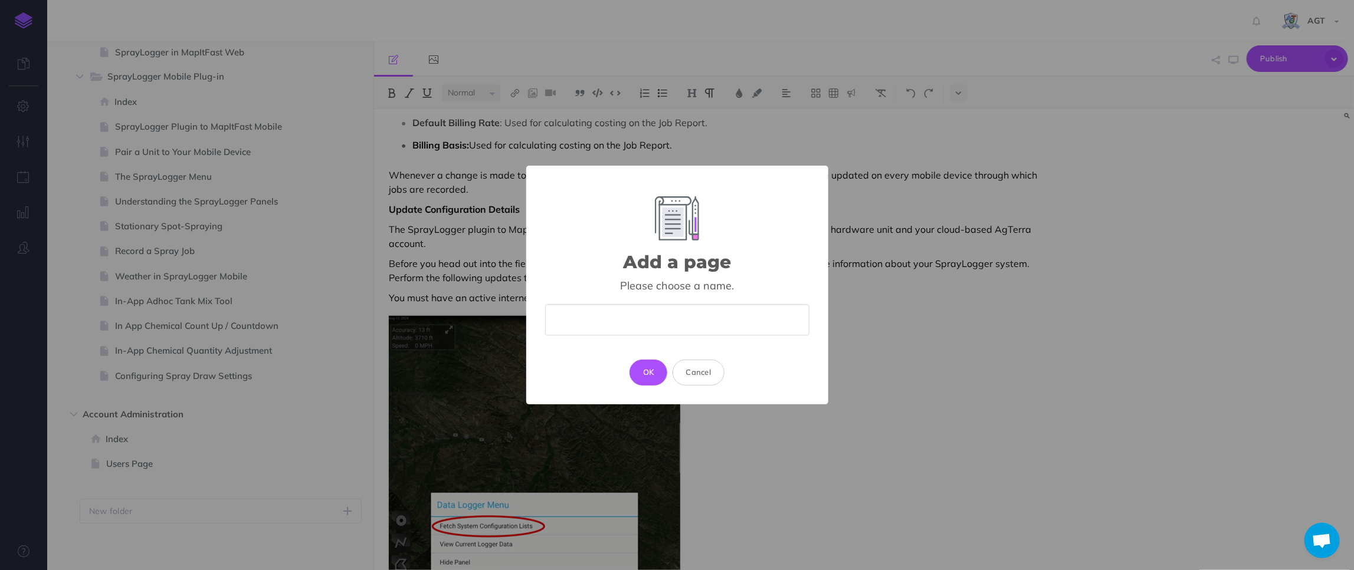
click at [640, 326] on input "text" at bounding box center [677, 319] width 264 height 31
type input "Reprogram Unit from Cloud"
click at [655, 377] on button "OK" at bounding box center [648, 373] width 38 height 26
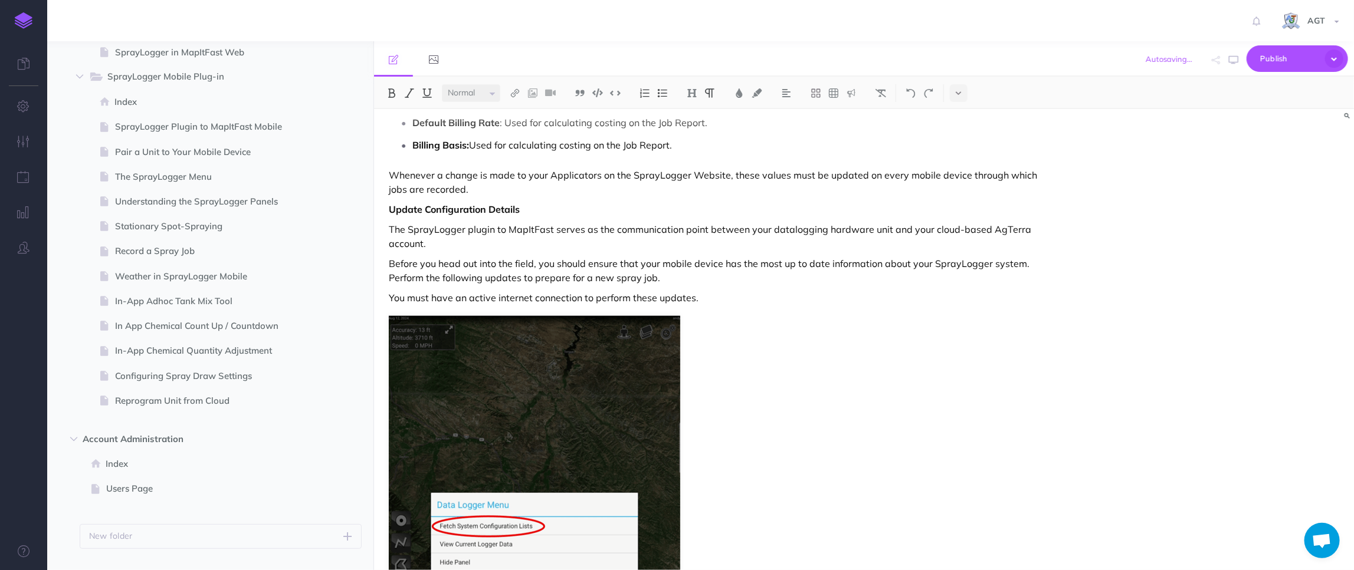
select select "null"
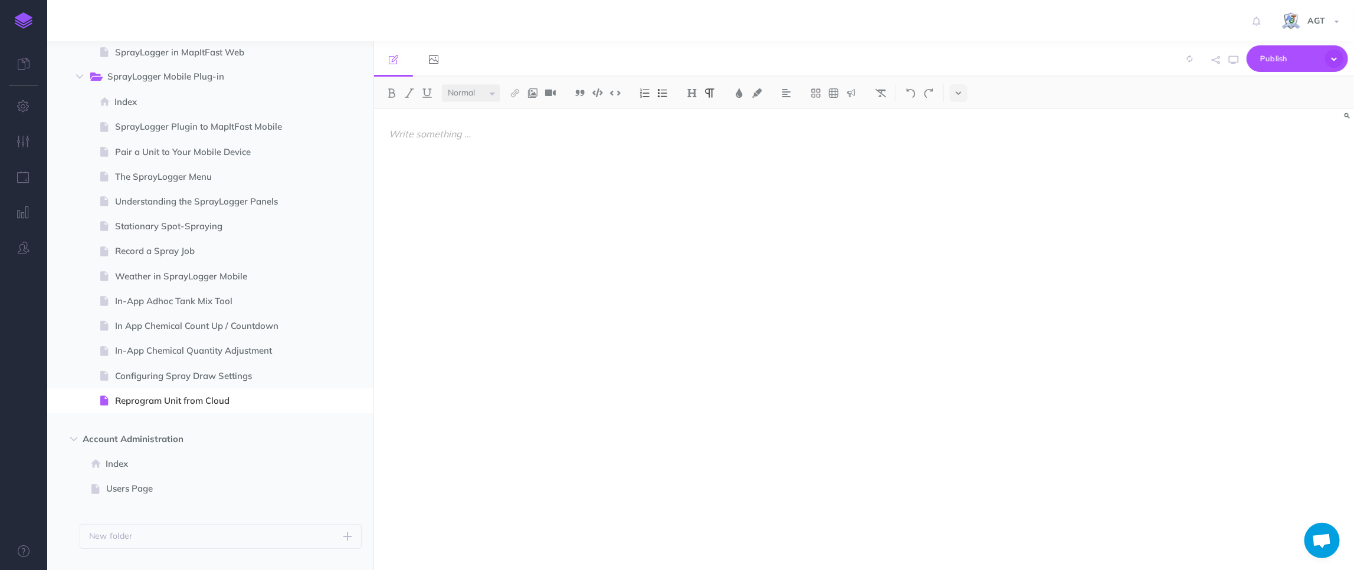
click at [429, 171] on div at bounding box center [717, 334] width 686 height 450
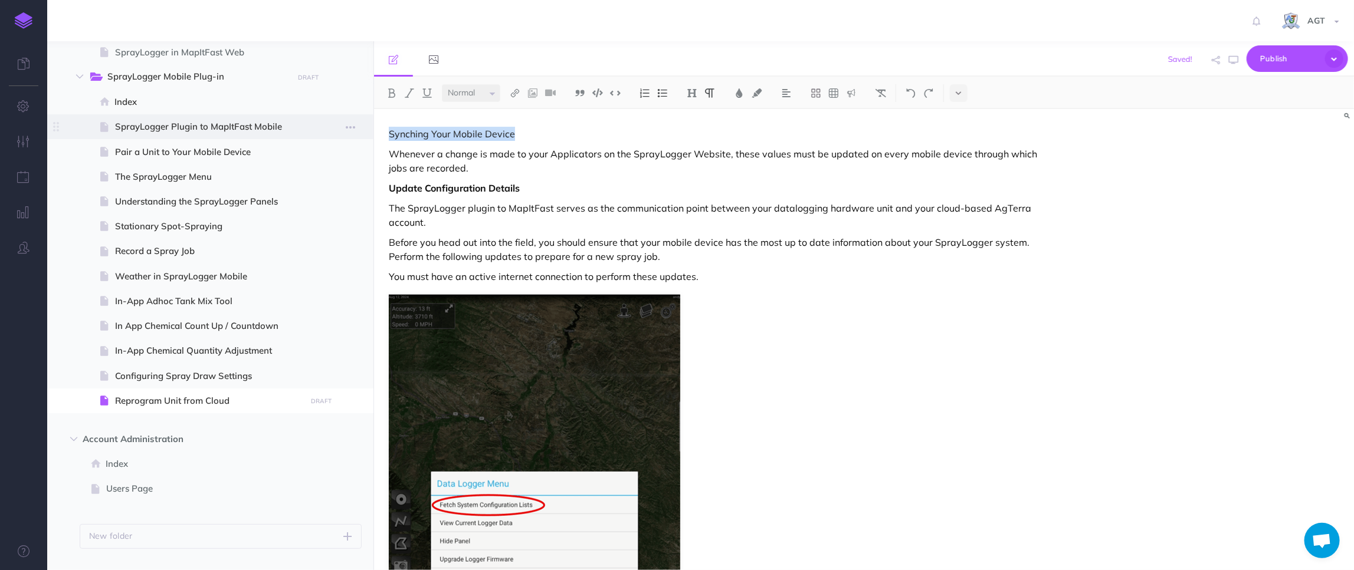
drag, startPoint x: 523, startPoint y: 136, endPoint x: 372, endPoint y: 120, distance: 151.8
click at [372, 120] on div "The AgTerra Academy Collapse all Expand all Expand to root folders https://repo…" at bounding box center [700, 305] width 1307 height 529
click at [517, 135] on p "Synching Your Mobile Device" at bounding box center [717, 134] width 657 height 14
drag, startPoint x: 615, startPoint y: 134, endPoint x: 389, endPoint y: 131, distance: 226.0
click at [389, 131] on p "Synching Your Mobile Device to New SprayLogger" at bounding box center [717, 134] width 657 height 14
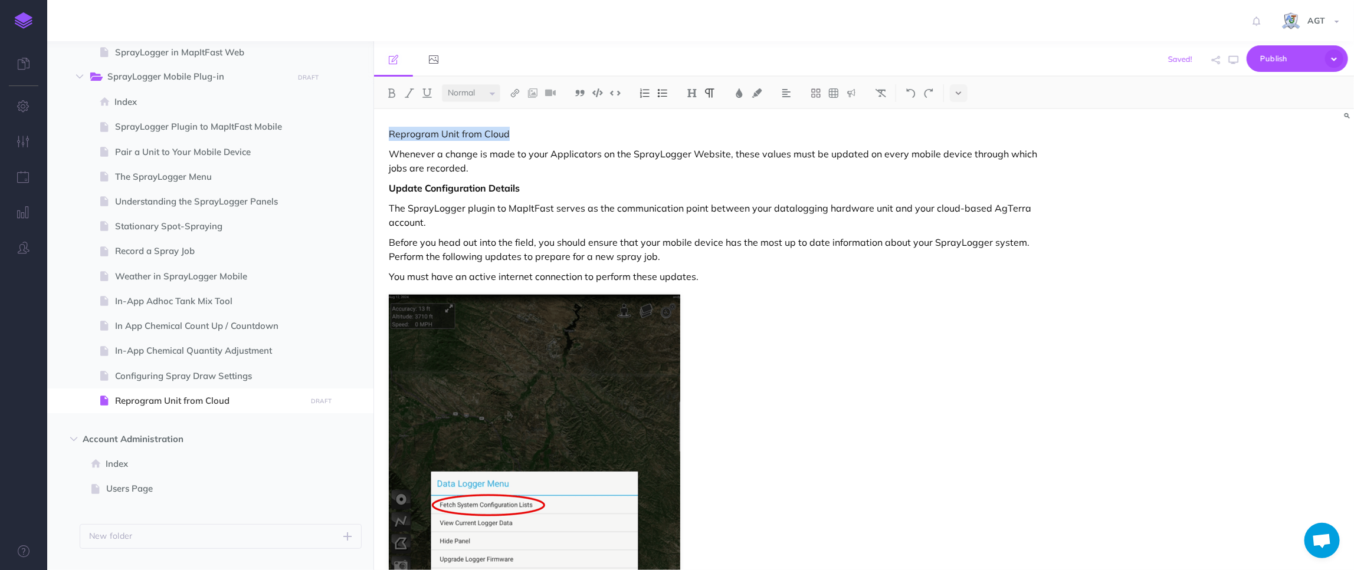
drag, startPoint x: 517, startPoint y: 133, endPoint x: 389, endPoint y: 135, distance: 128.0
click at [389, 135] on p "Reprogram Unit from Cloud" at bounding box center [717, 134] width 657 height 14
click at [691, 94] on img at bounding box center [692, 92] width 11 height 9
click at [694, 113] on button "H1" at bounding box center [692, 114] width 18 height 18
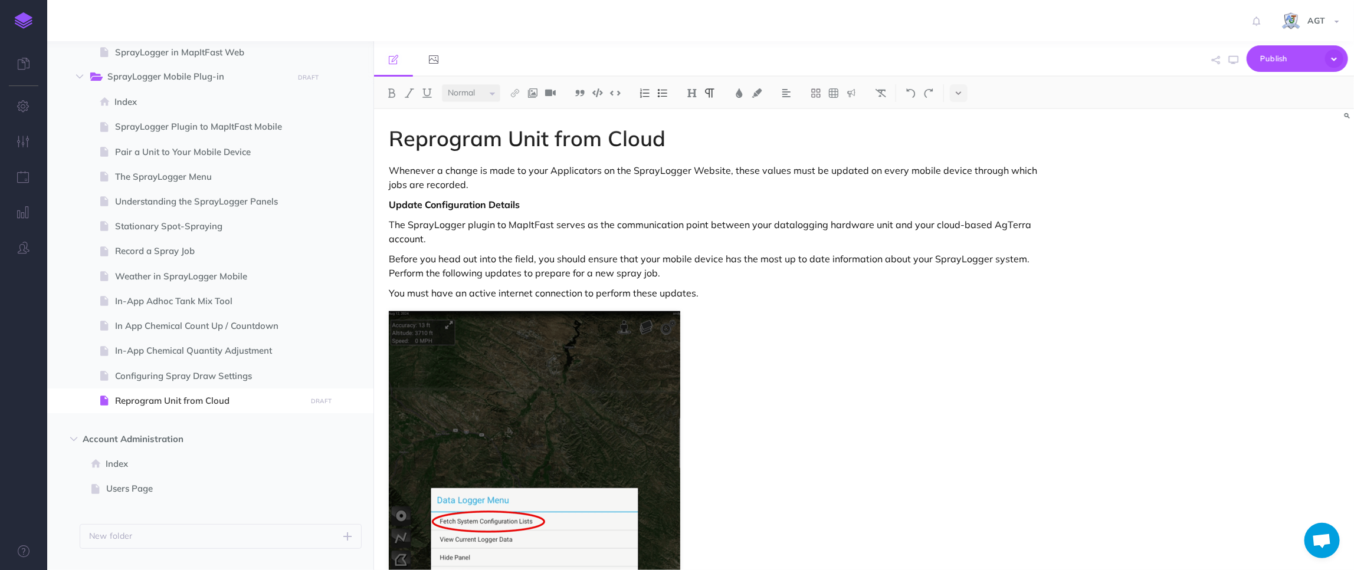
click at [861, 332] on figure at bounding box center [717, 546] width 657 height 470
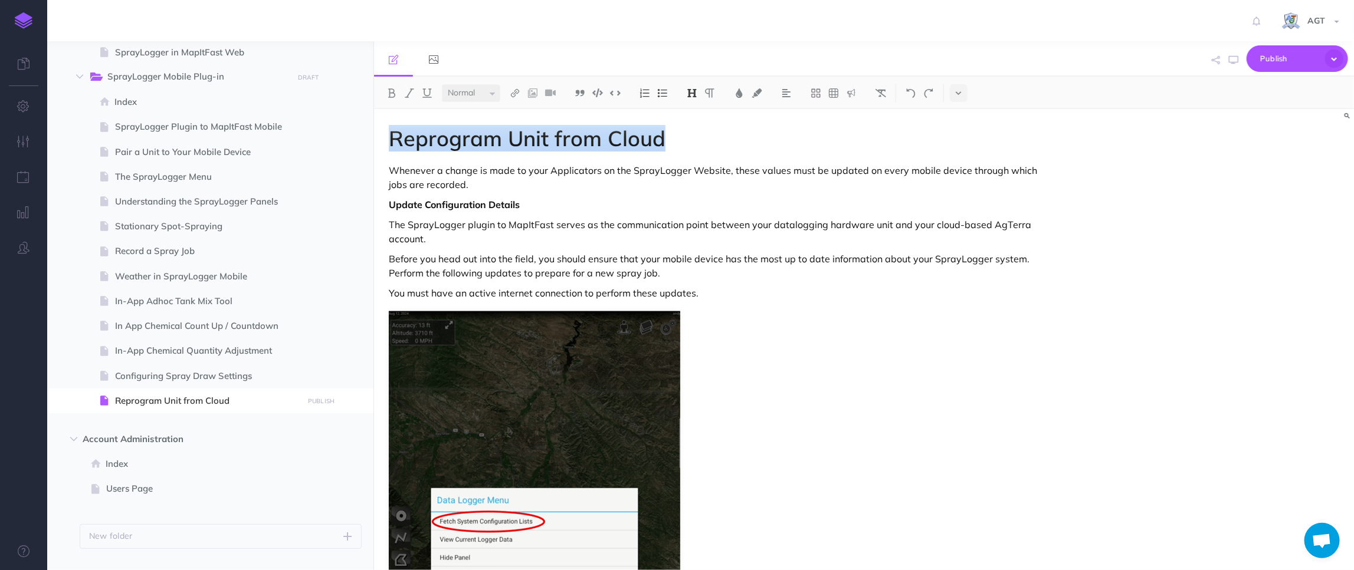
drag, startPoint x: 675, startPoint y: 144, endPoint x: 393, endPoint y: 142, distance: 282.0
click at [393, 142] on h1 "Reprogram Unit from Cloud" at bounding box center [717, 139] width 657 height 24
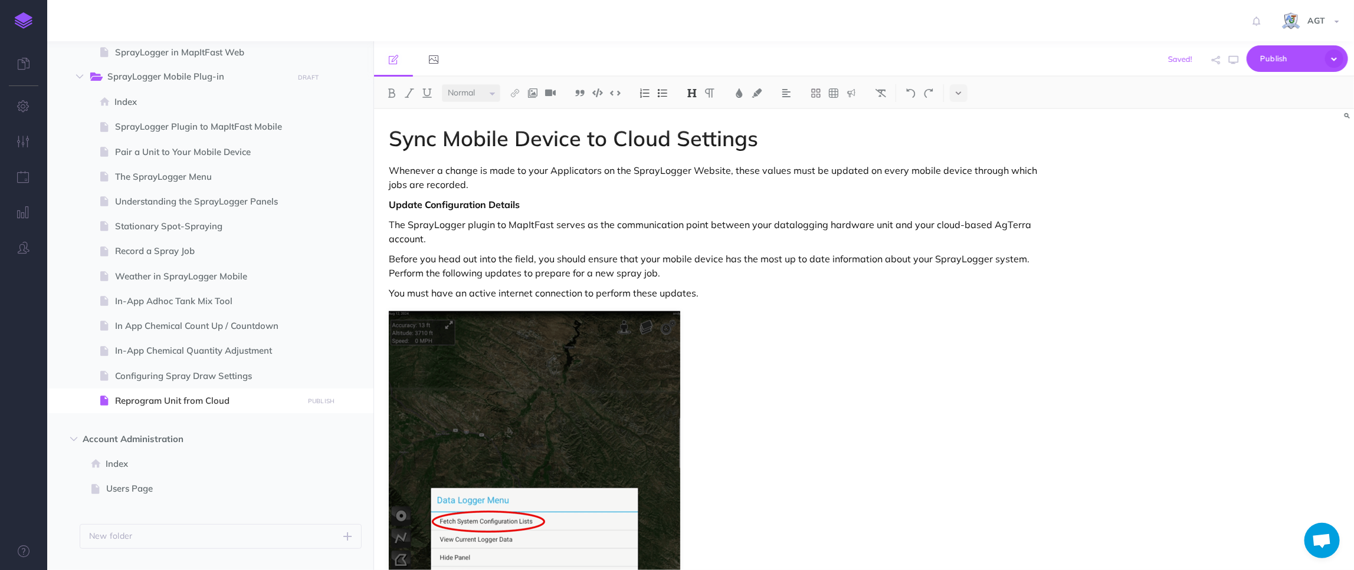
click at [611, 140] on h1 "Sync Mobile Device to Cloud Settings" at bounding box center [717, 139] width 657 height 24
drag, startPoint x: 389, startPoint y: 138, endPoint x: 471, endPoint y: 159, distance: 84.7
click at [389, 138] on h1 "Sync Mobile Device to Updated Cloud Settings" at bounding box center [717, 139] width 657 height 24
click at [642, 142] on h1 "Sync Mobile Device to Updated Cloud Settings" at bounding box center [717, 139] width 657 height 24
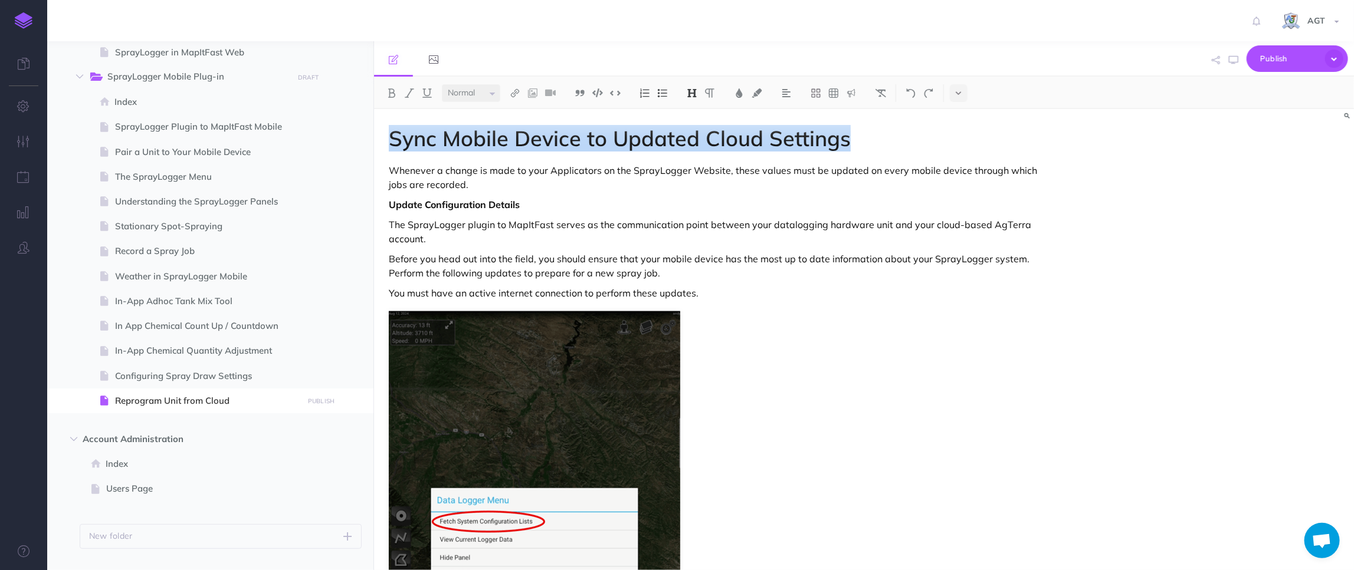
drag, startPoint x: 859, startPoint y: 136, endPoint x: 386, endPoint y: 137, distance: 472.5
click at [498, 147] on h1 "Sync Mobile Device to Updated Cloud Settings" at bounding box center [717, 139] width 657 height 24
drag, startPoint x: 395, startPoint y: 133, endPoint x: 847, endPoint y: 149, distance: 452.2
click at [847, 149] on h1 "Sync Mobile Device to Updated Cloud Settings" at bounding box center [717, 139] width 657 height 24
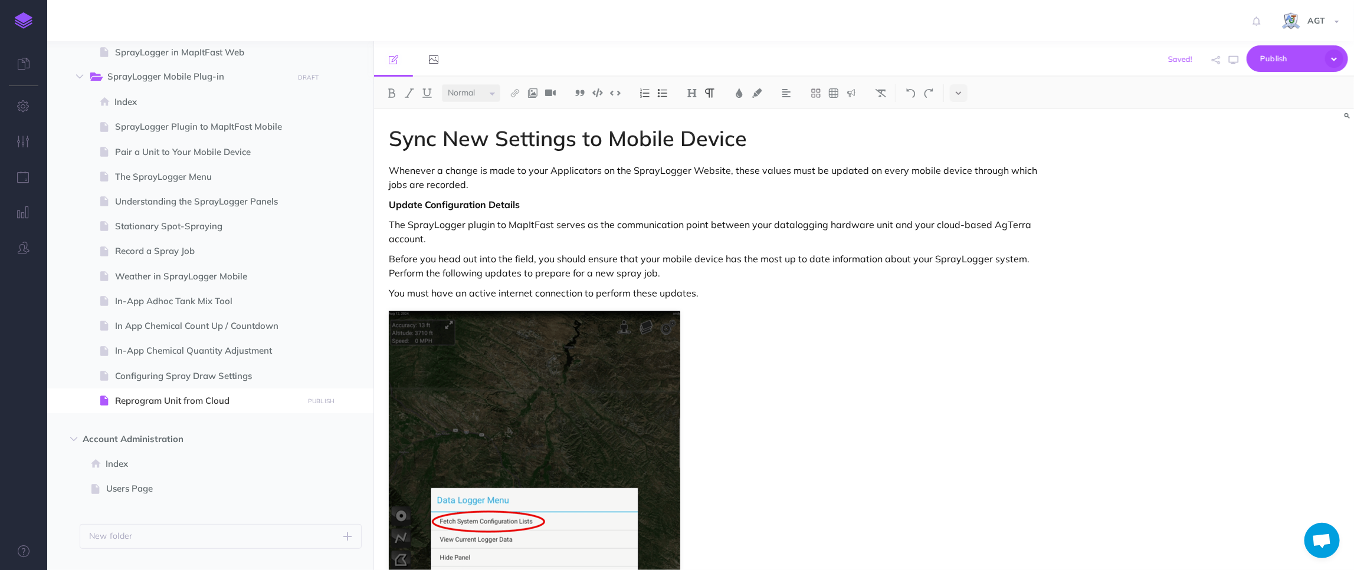
click at [818, 388] on figure at bounding box center [717, 546] width 657 height 470
click at [196, 401] on span "Reprogram Unit from Cloud" at bounding box center [209, 401] width 188 height 14
click at [349, 400] on icon "button" at bounding box center [350, 402] width 9 height 14
click at [319, 478] on link "Settings" at bounding box center [317, 480] width 88 height 19
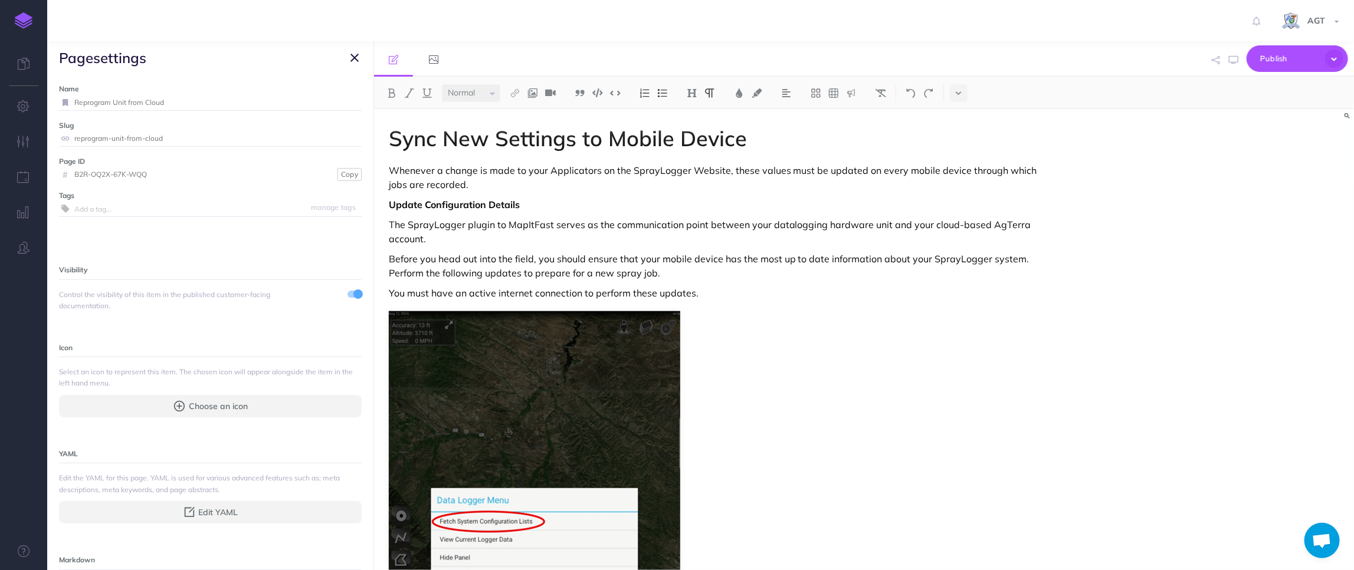
drag, startPoint x: 176, startPoint y: 99, endPoint x: 60, endPoint y: 98, distance: 116.2
click at [60, 98] on div "Reprogram Unit from Cloud" at bounding box center [210, 102] width 303 height 15
type input "Sync New Settings to Mobile Device"
click at [340, 100] on small "Save" at bounding box center [347, 102] width 15 height 9
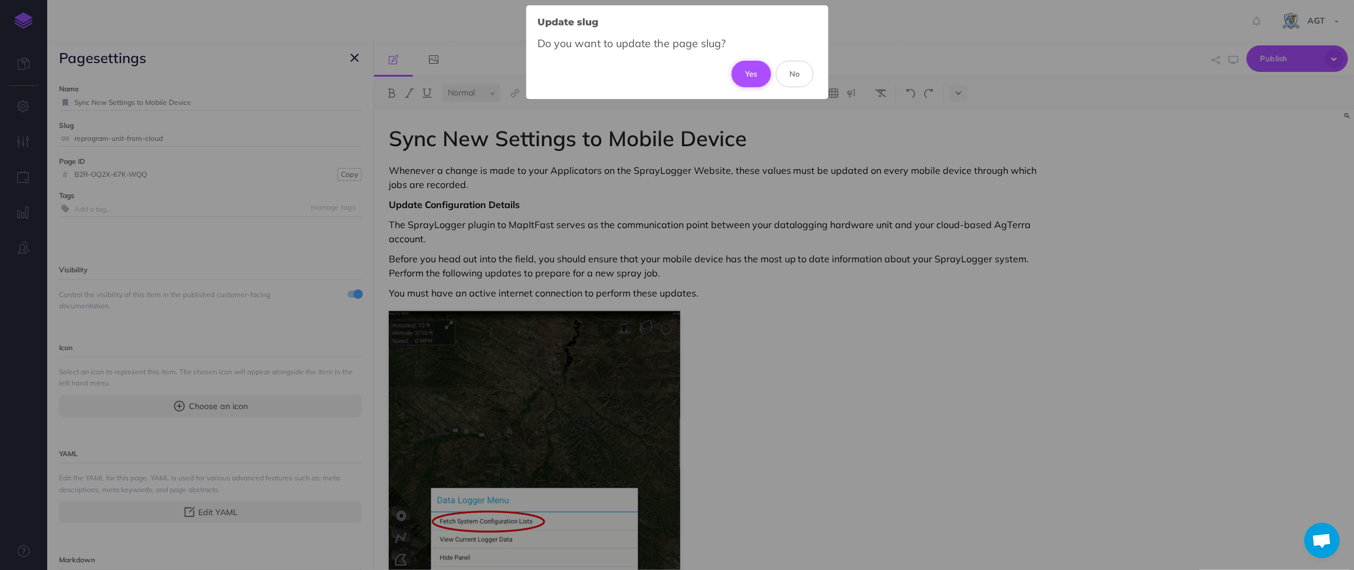
click at [753, 77] on button "Yes" at bounding box center [751, 74] width 40 height 26
type input "sync-new-settings-to-mobile-device"
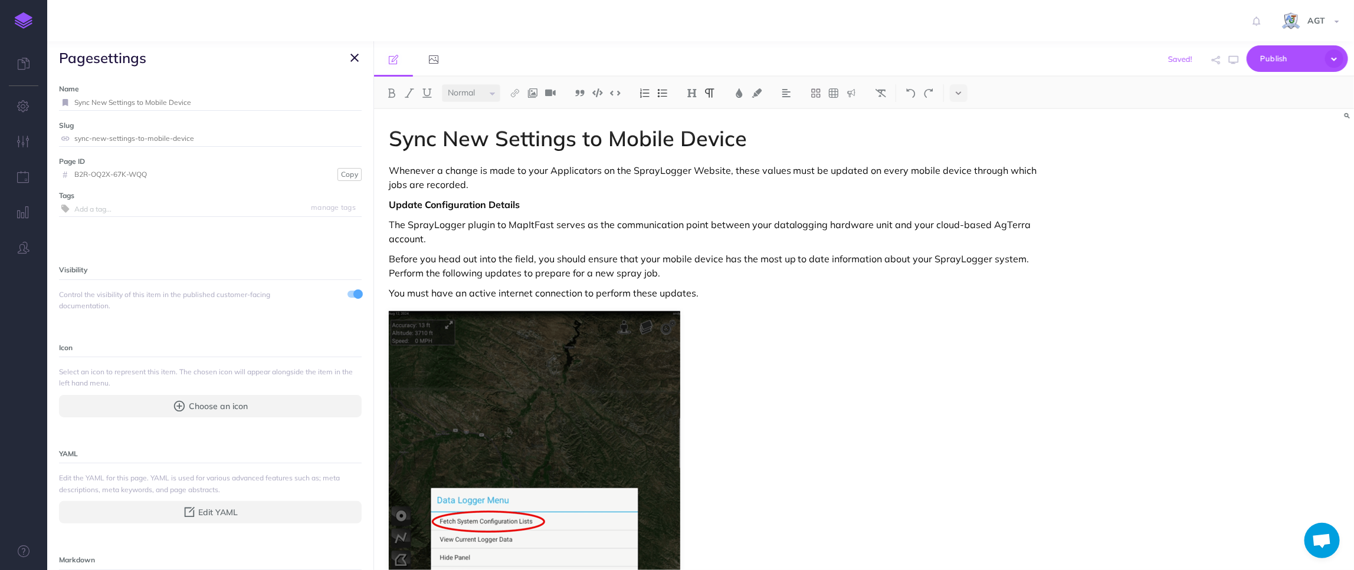
click at [885, 399] on figure at bounding box center [717, 546] width 657 height 470
click at [357, 52] on icon "button" at bounding box center [354, 58] width 8 height 14
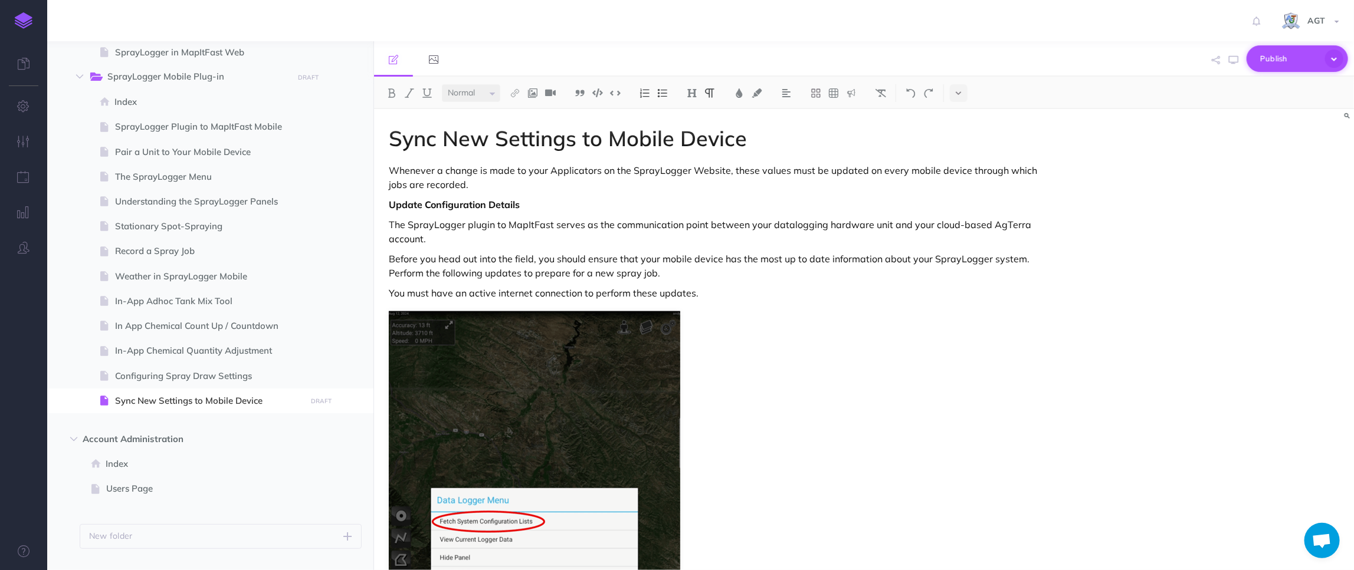
click at [1291, 64] on span "Publish" at bounding box center [1289, 59] width 59 height 18
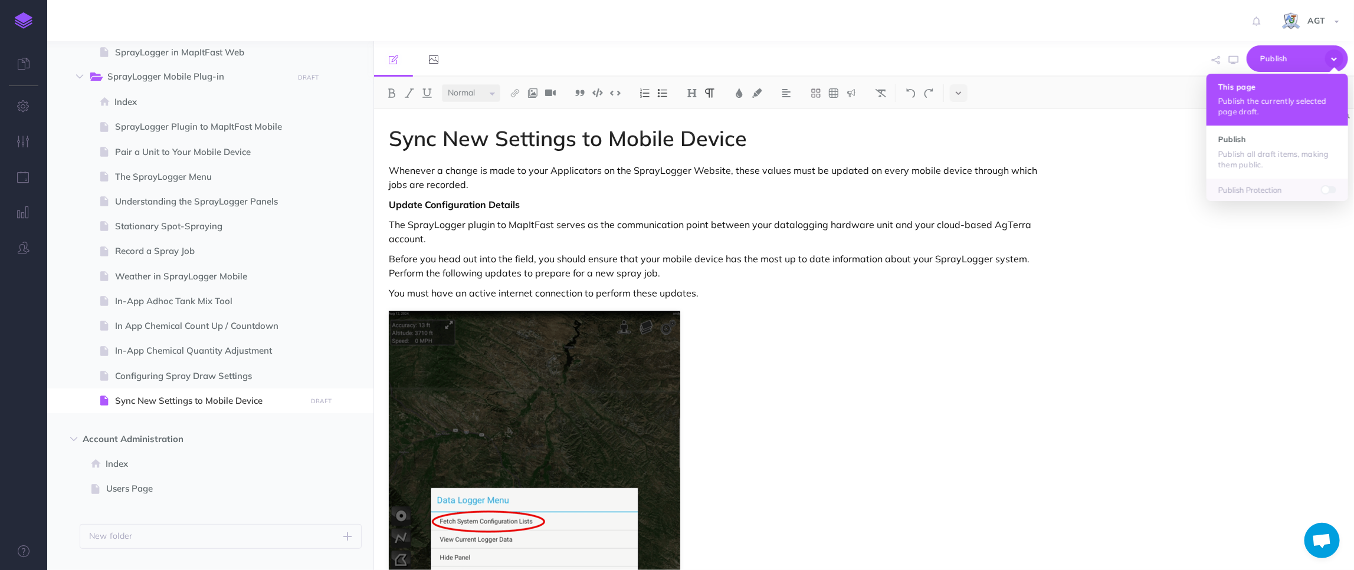
click at [1263, 106] on p "Publish the currently selected page draft." at bounding box center [1277, 106] width 118 height 21
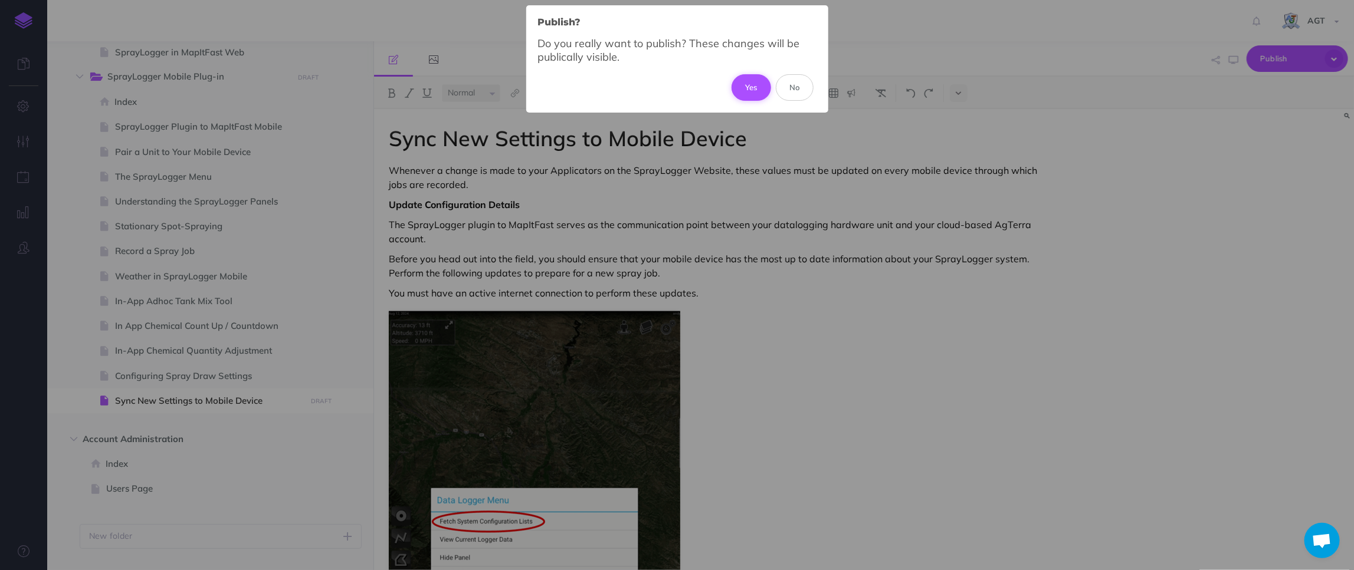
click at [754, 84] on button "Yes" at bounding box center [751, 87] width 40 height 26
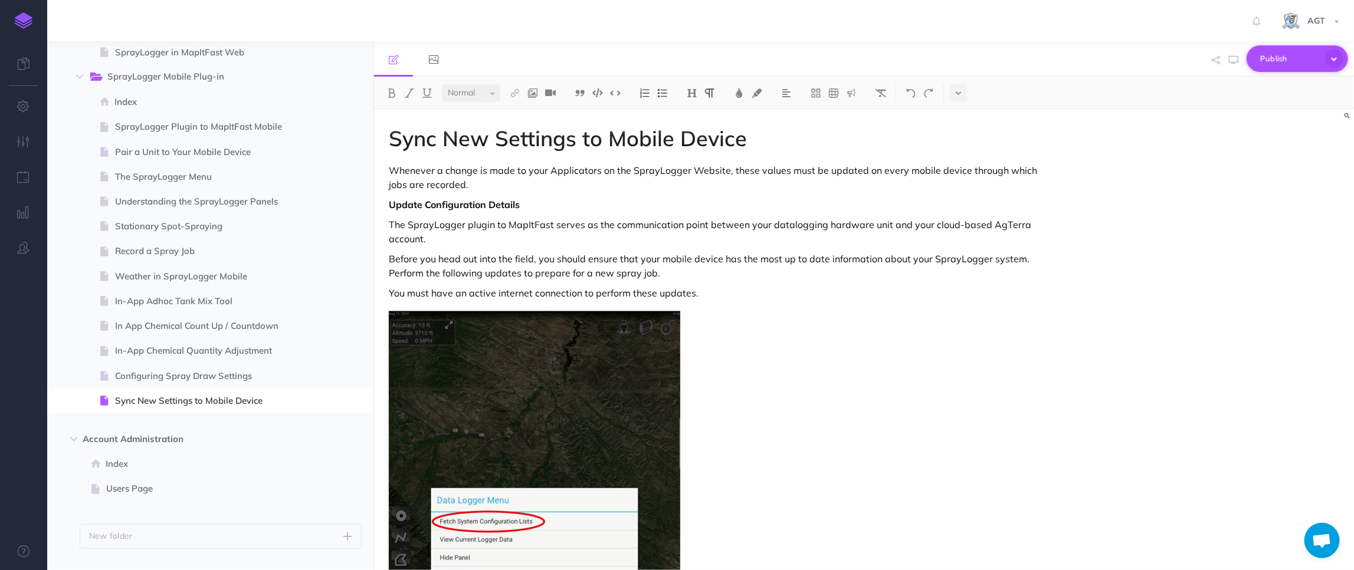
click at [1302, 58] on span "Publish" at bounding box center [1289, 59] width 59 height 18
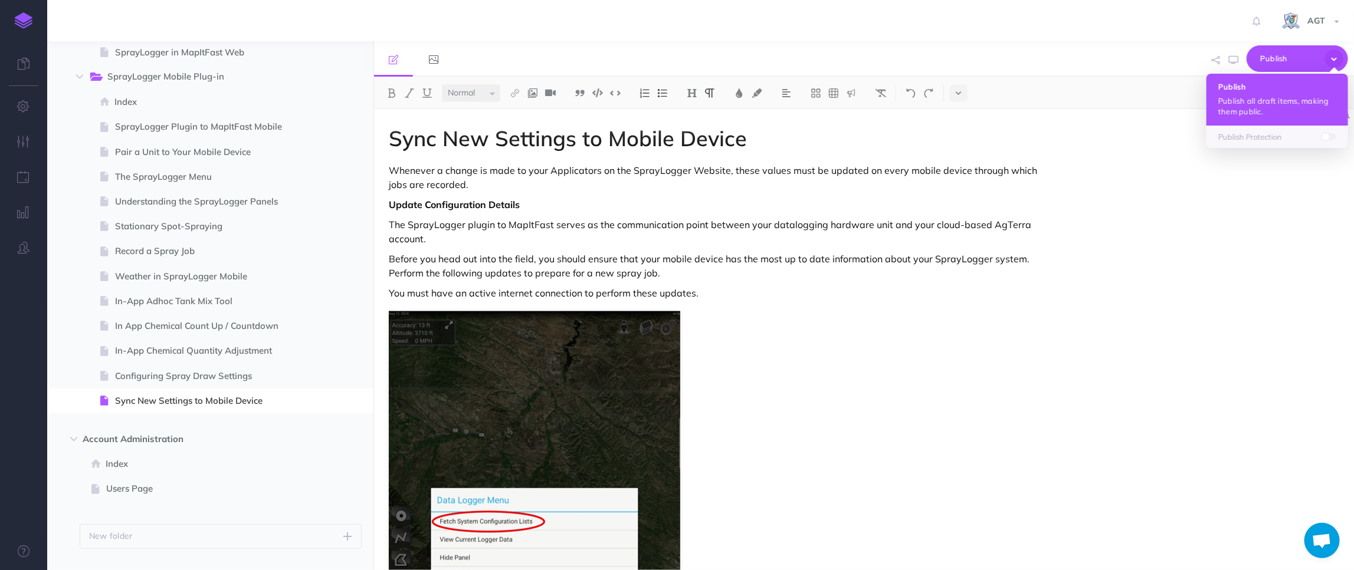
click at [1277, 103] on p "Publish all draft items, making them public." at bounding box center [1277, 106] width 118 height 21
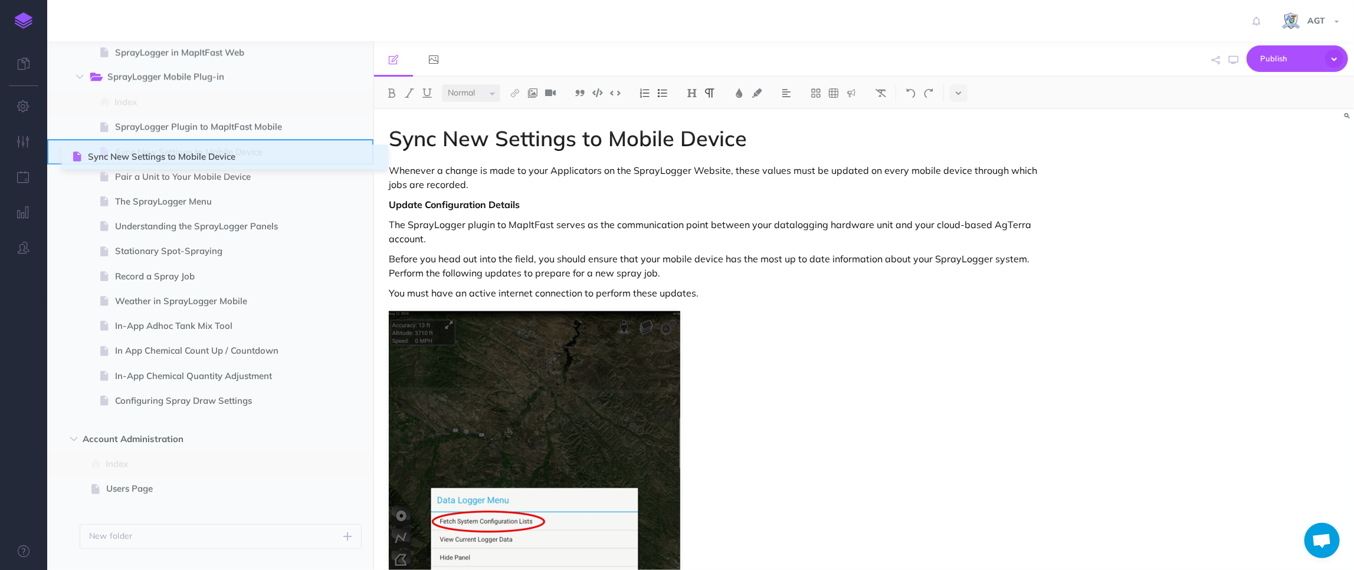
drag, startPoint x: 55, startPoint y: 404, endPoint x: 74, endPoint y: 160, distance: 244.4
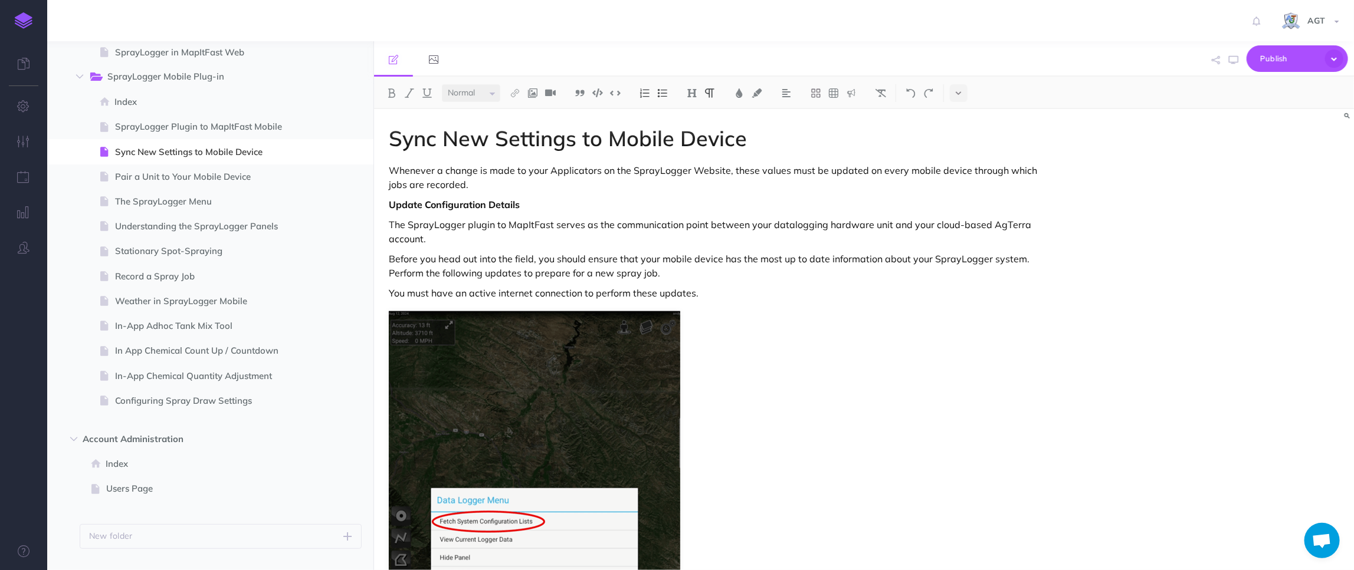
click at [839, 393] on figure at bounding box center [717, 546] width 657 height 470
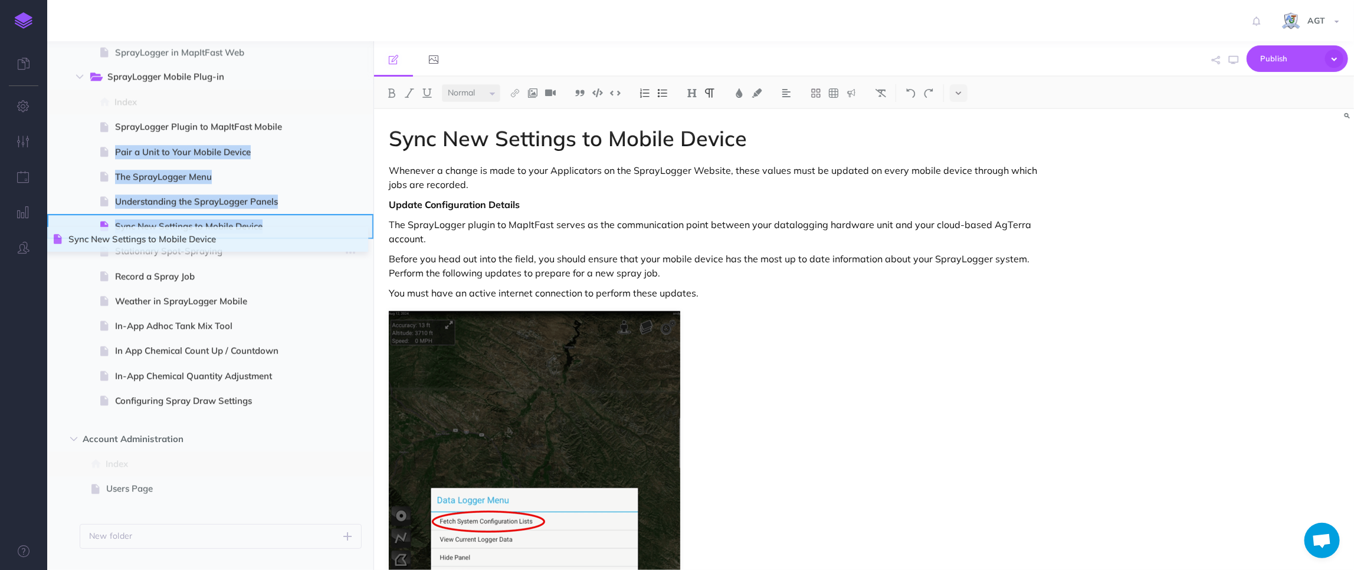
drag, startPoint x: 55, startPoint y: 150, endPoint x: 54, endPoint y: 238, distance: 87.9
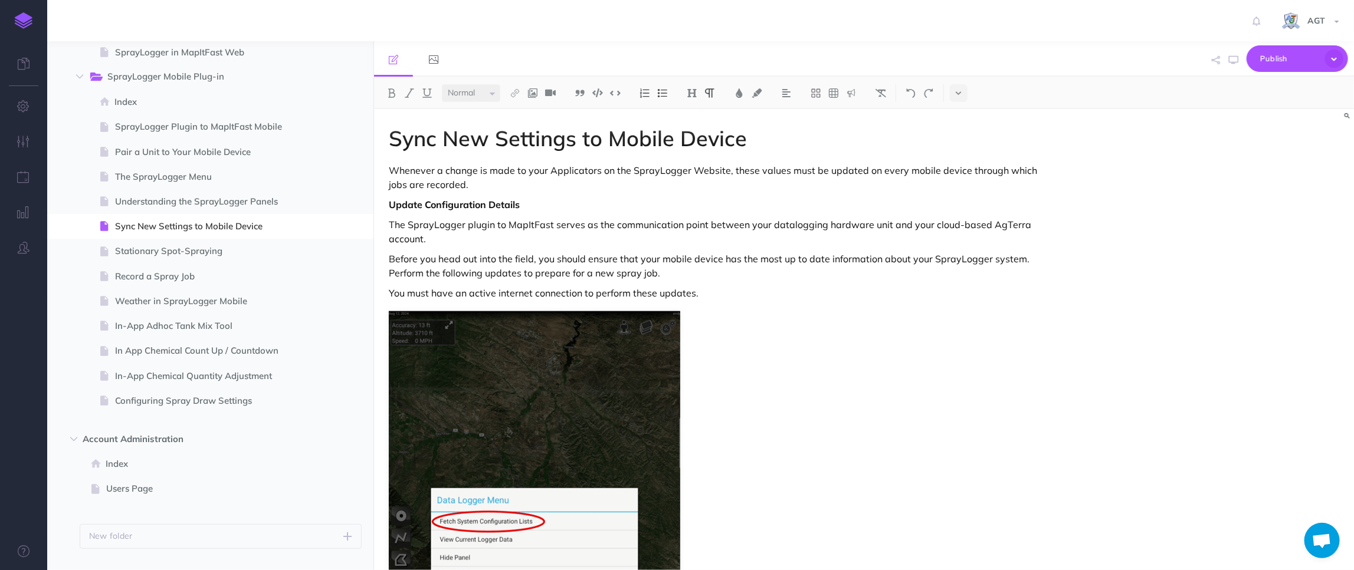
click at [865, 449] on figure at bounding box center [717, 546] width 657 height 470
click at [224, 224] on span "Sync New Settings to Mobile Device" at bounding box center [209, 226] width 188 height 14
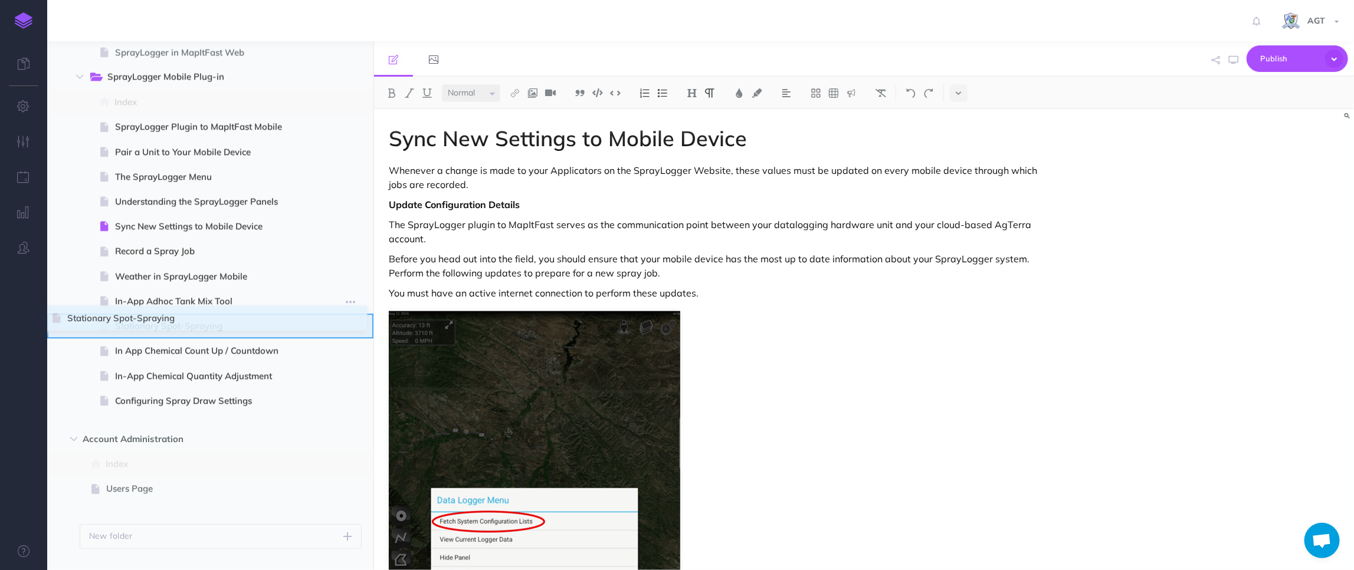
drag, startPoint x: 53, startPoint y: 250, endPoint x: 53, endPoint y: 317, distance: 67.2
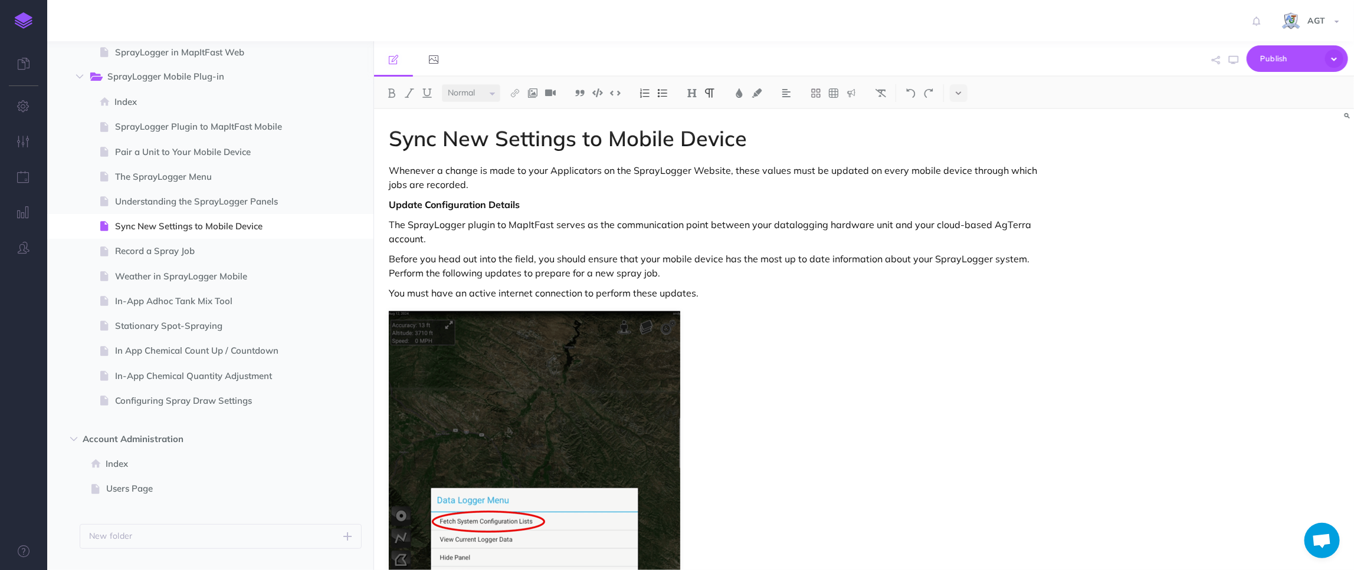
click at [854, 393] on figure at bounding box center [717, 546] width 657 height 470
click at [217, 188] on span at bounding box center [210, 177] width 326 height 25
select select "null"
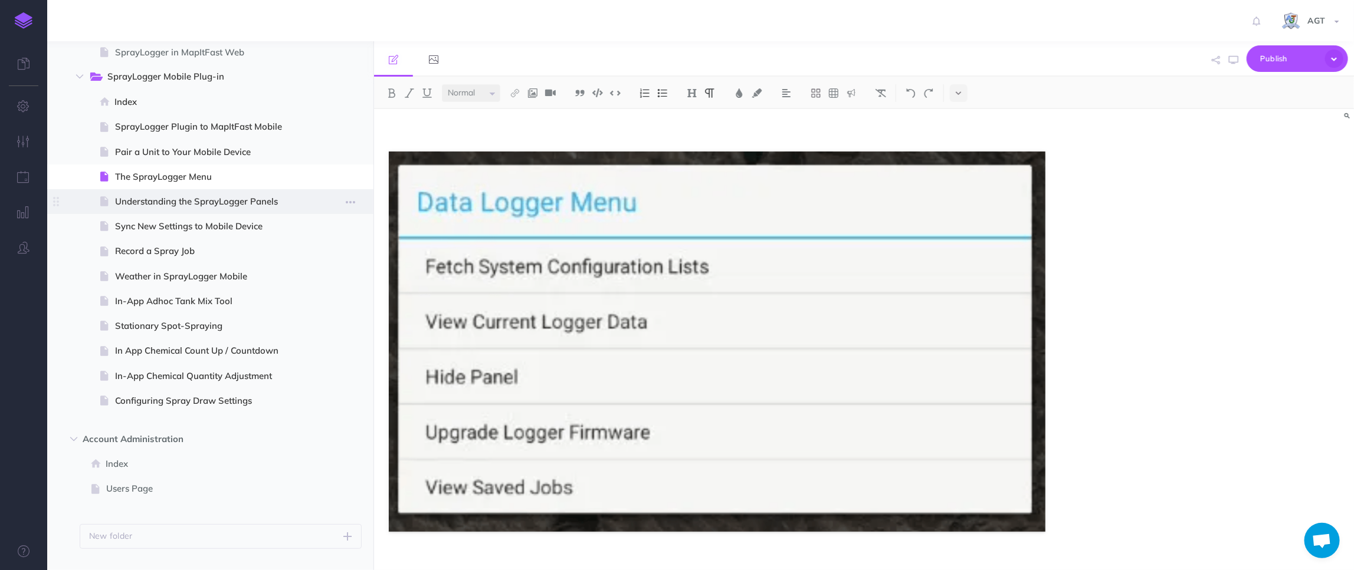
click at [225, 205] on span "Understanding the SprayLogger Panels" at bounding box center [209, 202] width 188 height 14
select select "null"
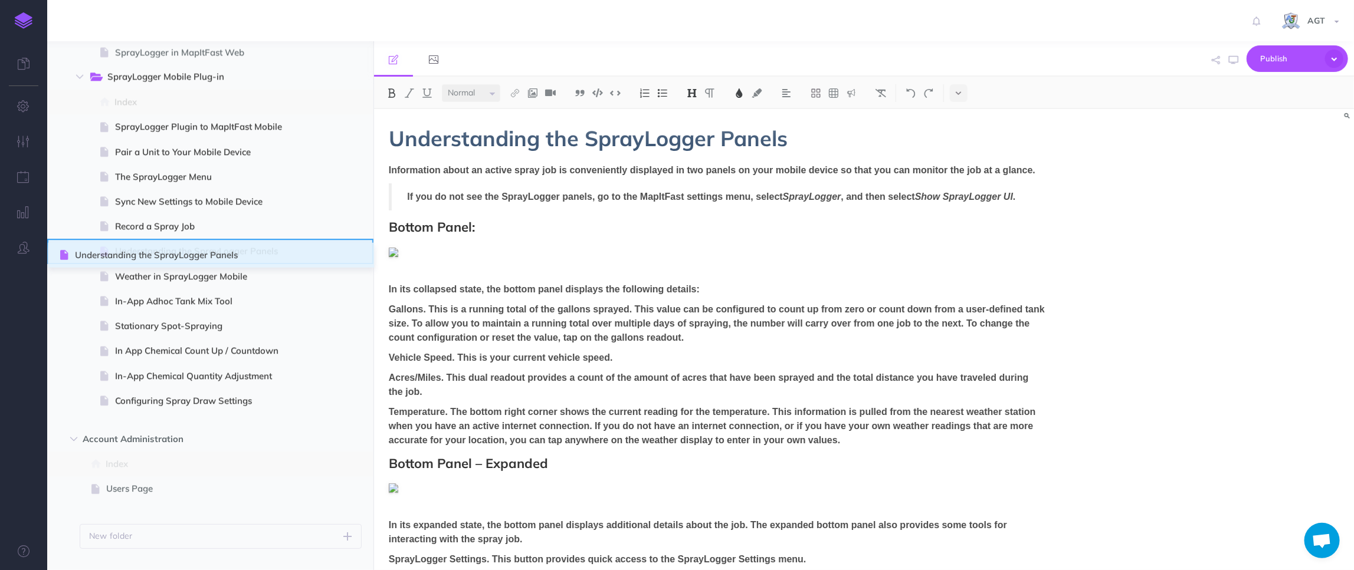
drag, startPoint x: 57, startPoint y: 203, endPoint x: 61, endPoint y: 257, distance: 54.4
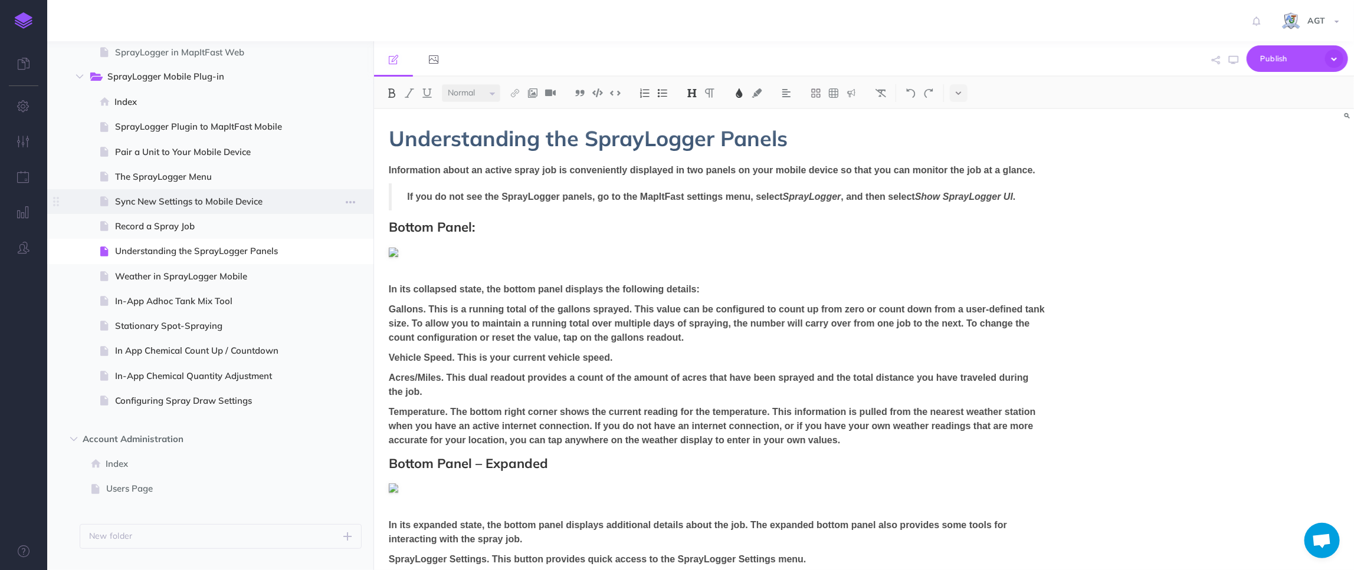
click at [225, 201] on span "Sync New Settings to Mobile Device" at bounding box center [209, 202] width 188 height 14
select select "null"
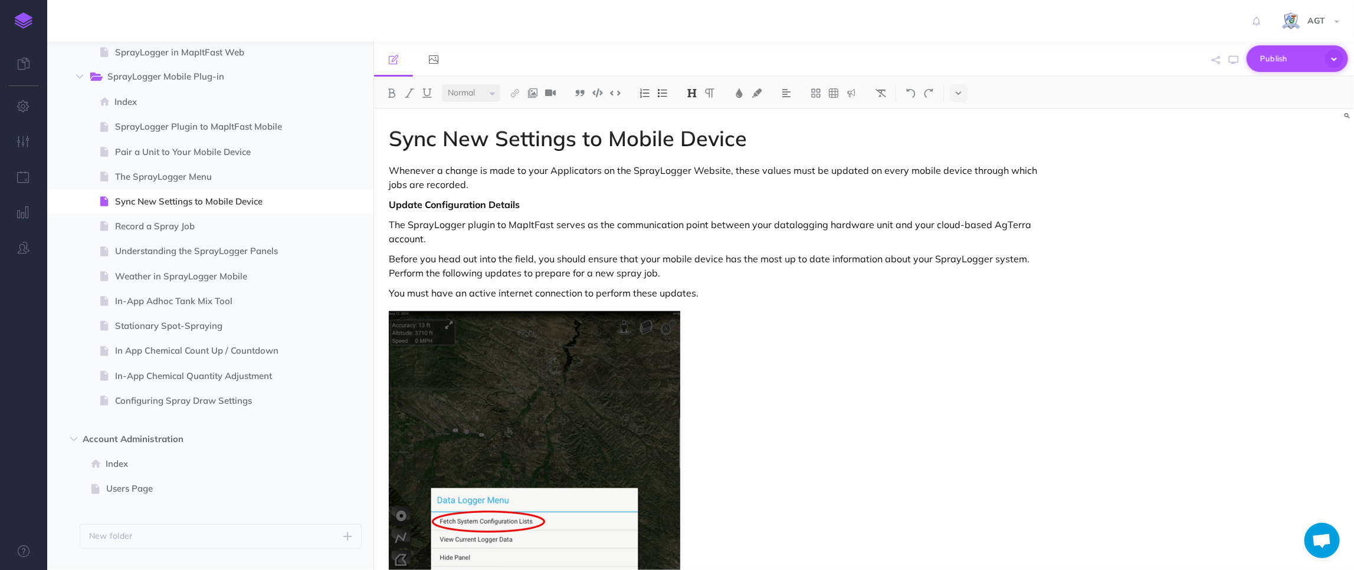
click at [1288, 60] on span "Publish" at bounding box center [1289, 59] width 59 height 18
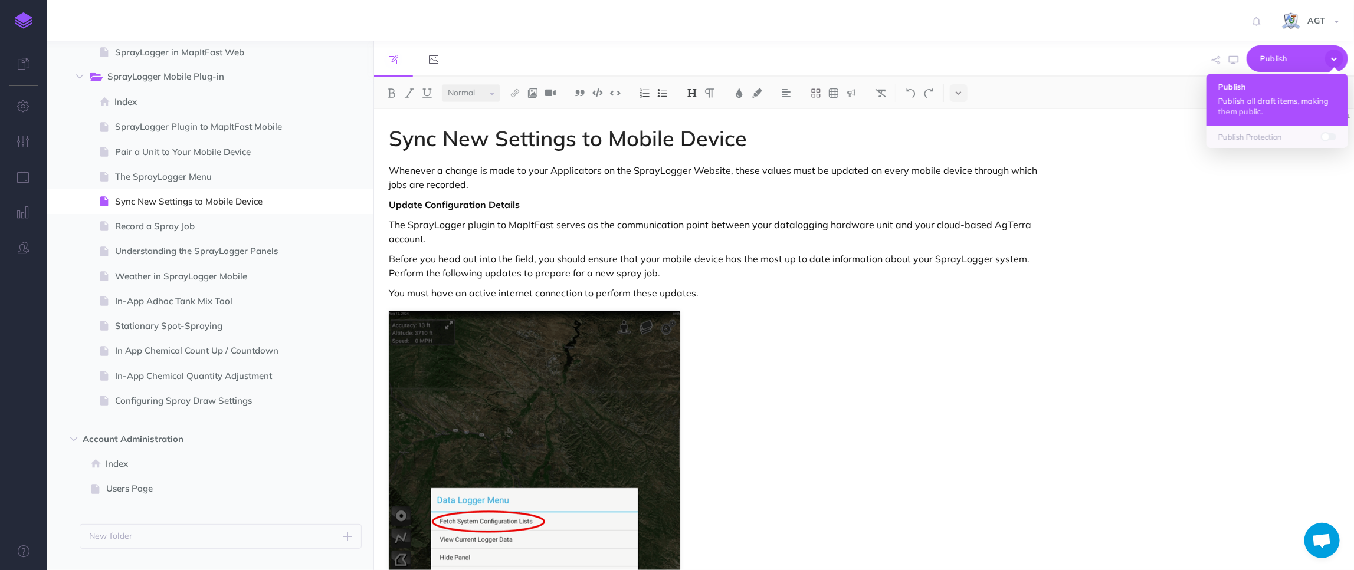
click at [1292, 91] on button "Publish Publish all draft items, making them public." at bounding box center [1277, 100] width 142 height 52
